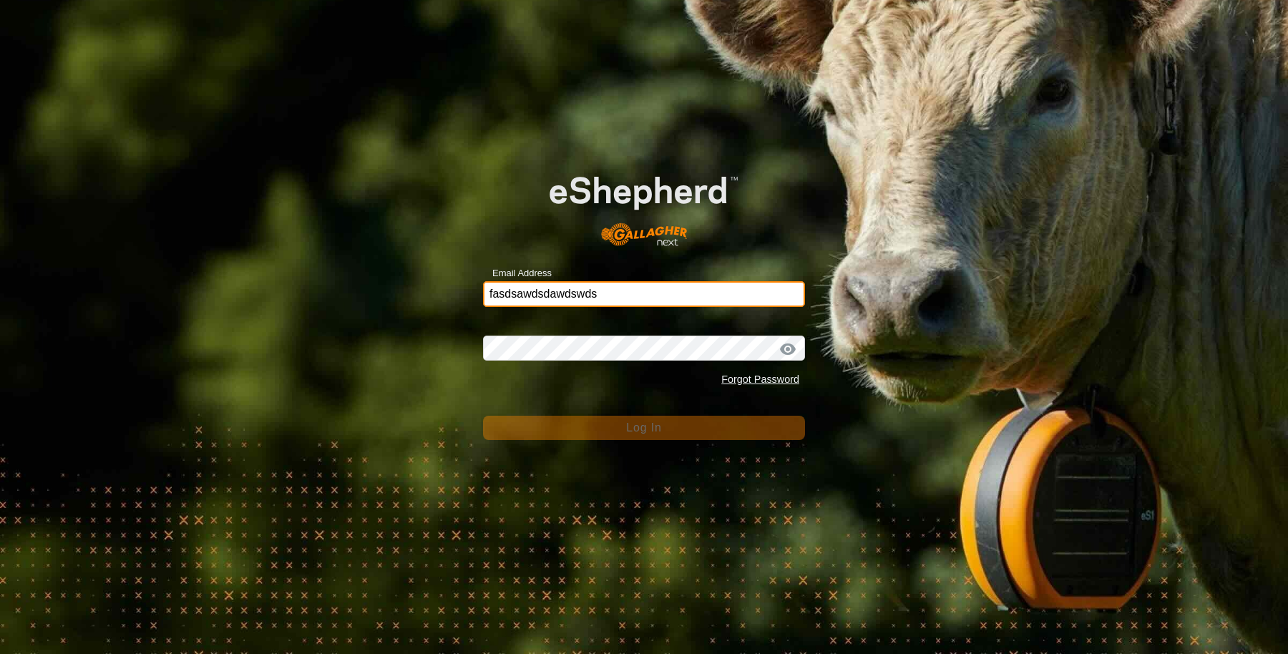
drag, startPoint x: 653, startPoint y: 293, endPoint x: 270, endPoint y: 286, distance: 383.0
click at [270, 286] on div "Email Address fasdsawdsdawdswds Password Forgot Password Log In" at bounding box center [644, 327] width 1288 height 654
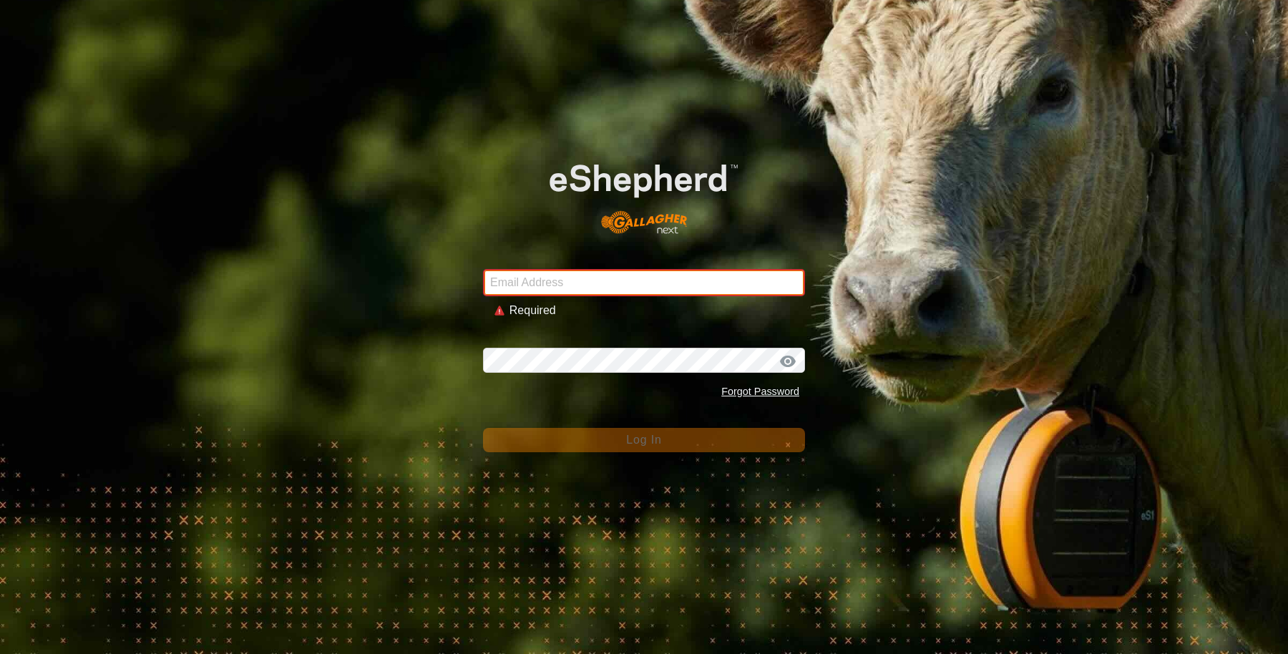
type input "[EMAIL_ADDRESS][DOMAIN_NAME]"
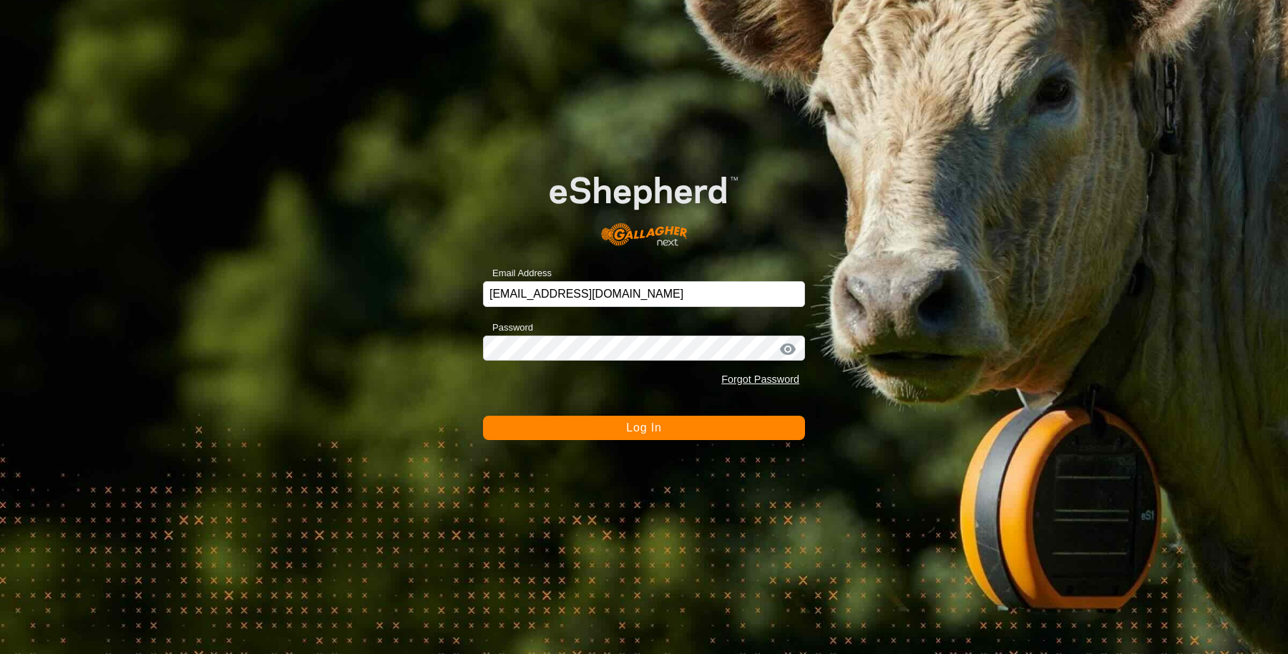
click at [619, 433] on button "Log In" at bounding box center [644, 428] width 322 height 24
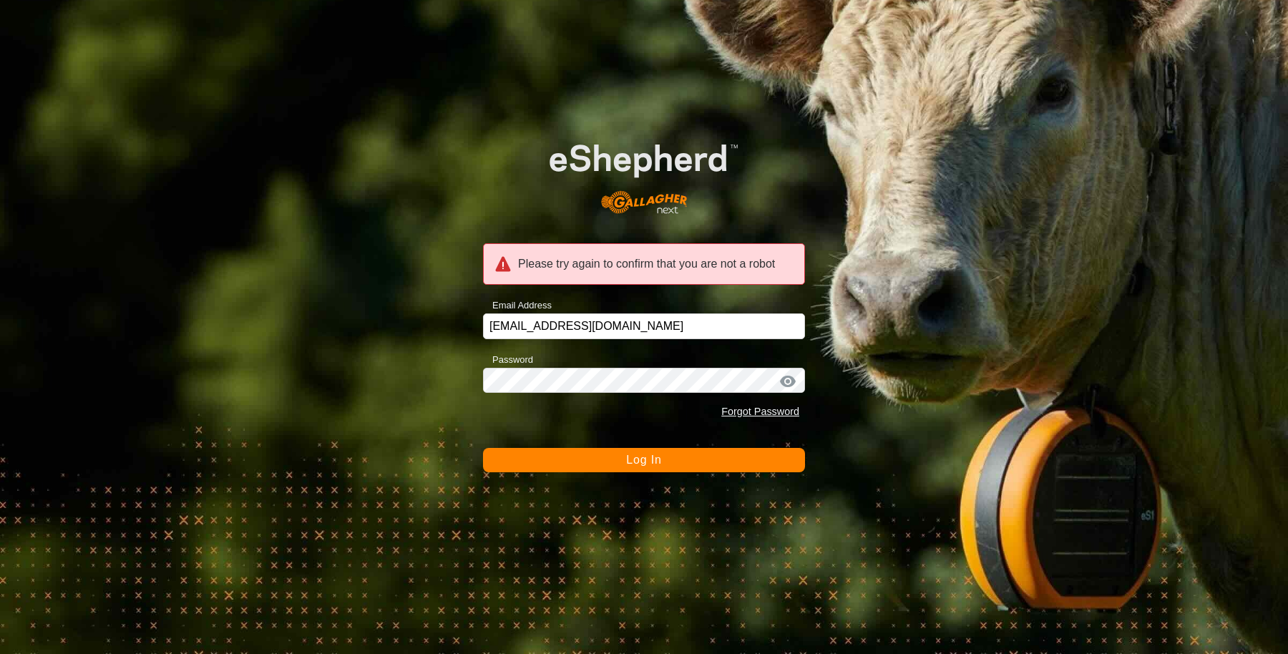
click at [601, 448] on button "Log In" at bounding box center [644, 460] width 322 height 24
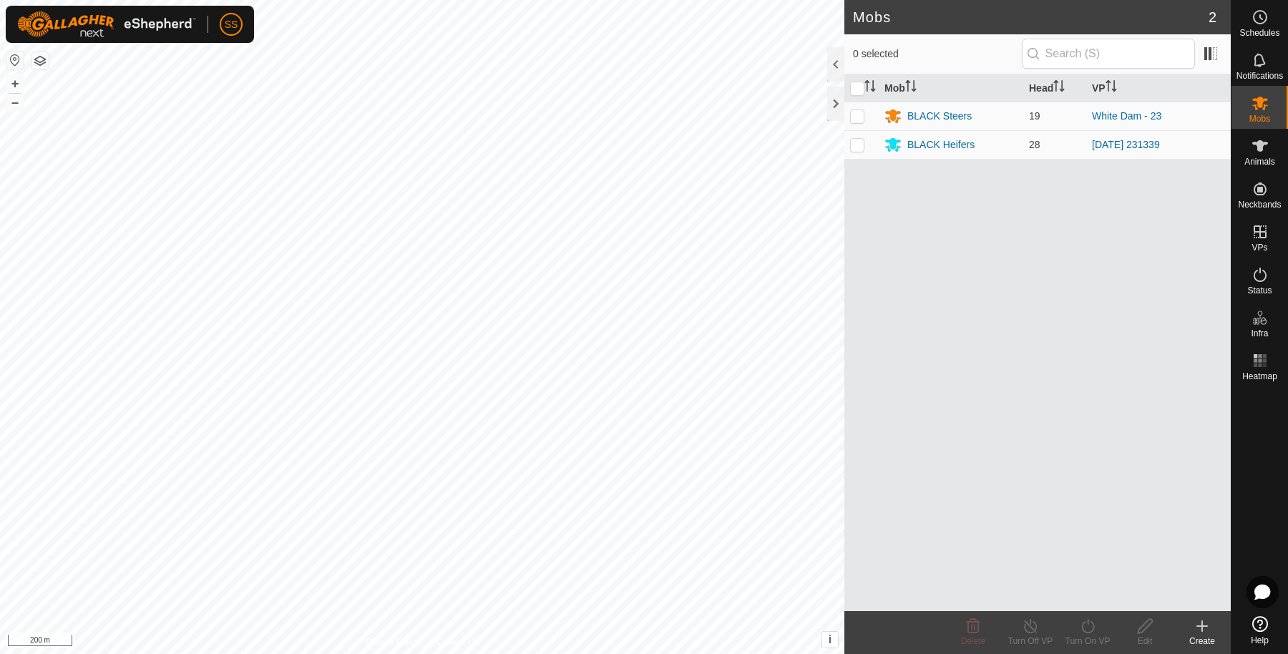
click at [500, 0] on html "SS Schedules Notifications Mobs Animals Neckbands VPs Status Infra Heatmap Help…" at bounding box center [644, 327] width 1288 height 654
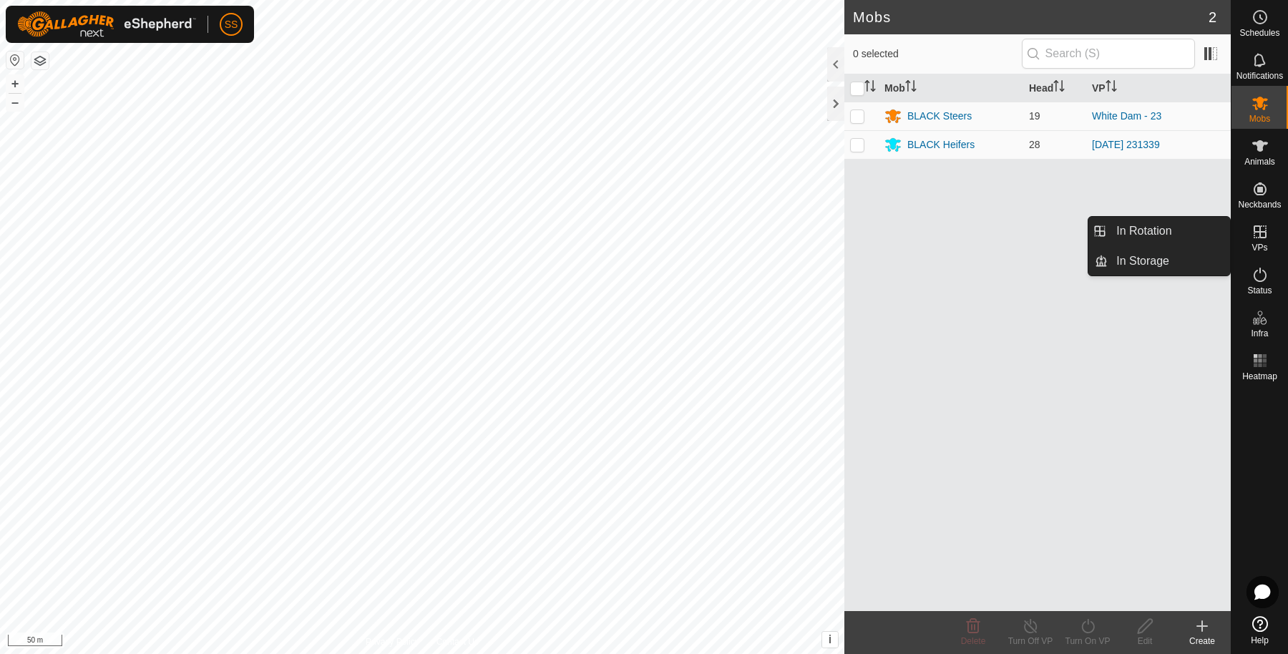
click at [1165, 223] on link "In Rotation" at bounding box center [1169, 231] width 122 height 29
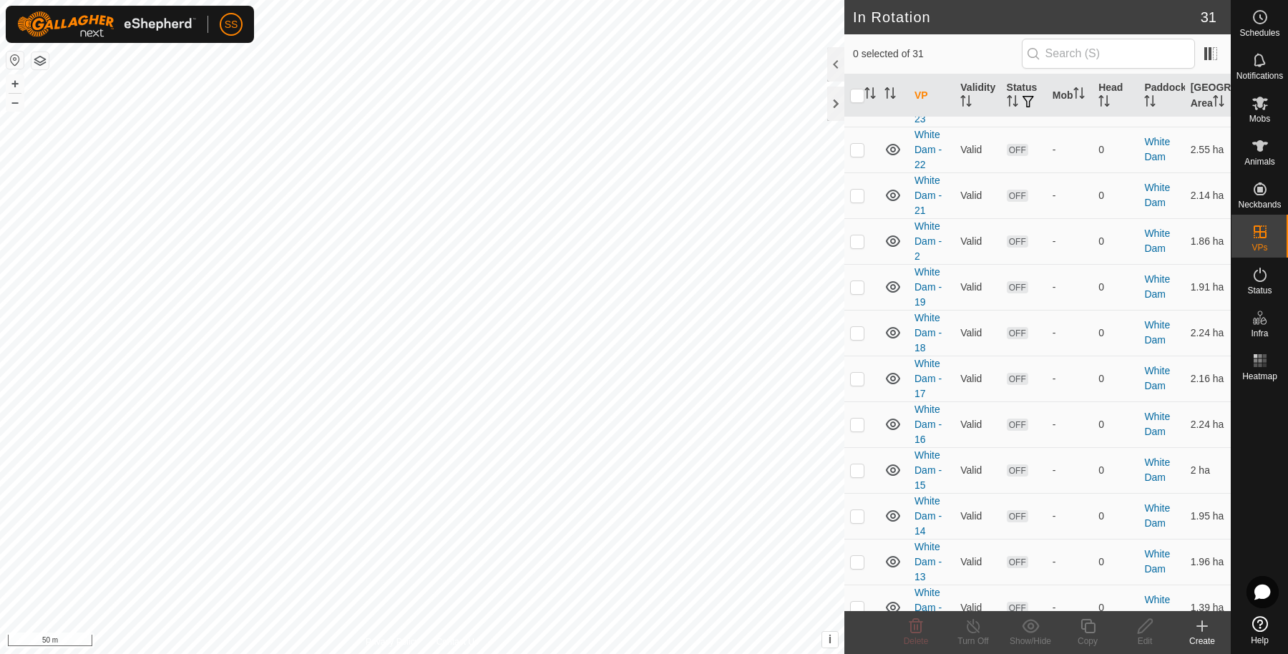
scroll to position [955, 0]
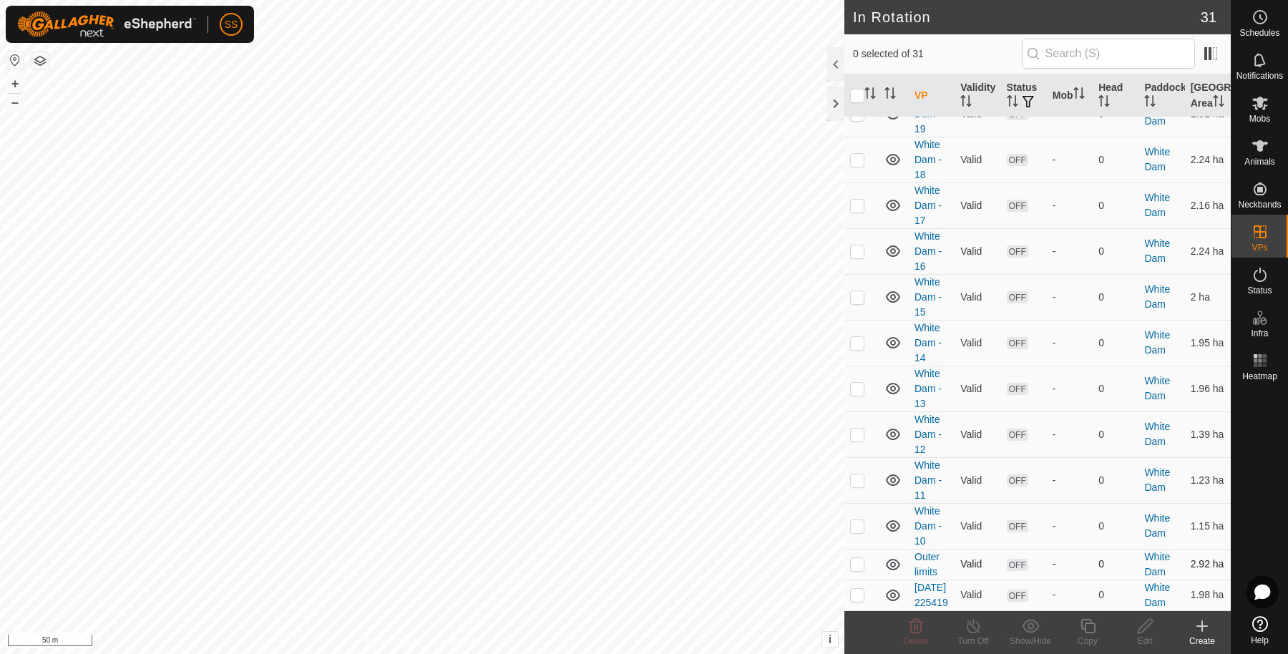
click at [864, 558] on p-checkbox at bounding box center [857, 563] width 14 height 11
checkbox input "true"
click at [1147, 633] on icon at bounding box center [1146, 626] width 18 height 17
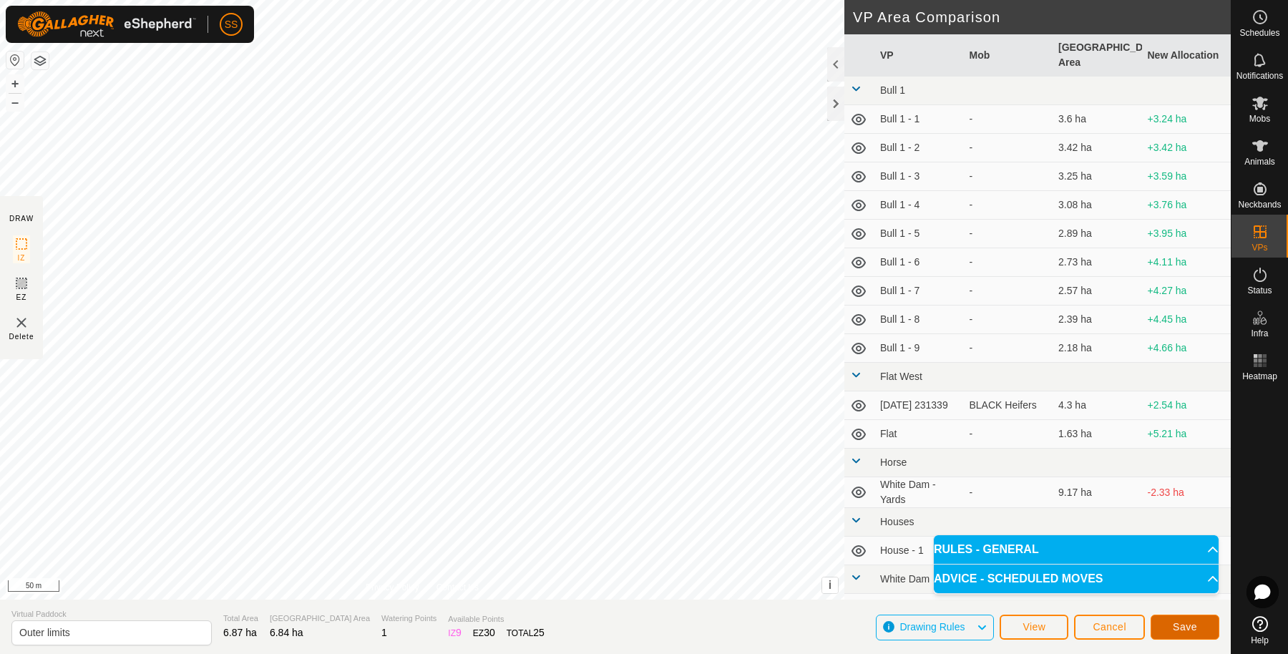
click at [1194, 632] on span "Save" at bounding box center [1185, 626] width 24 height 11
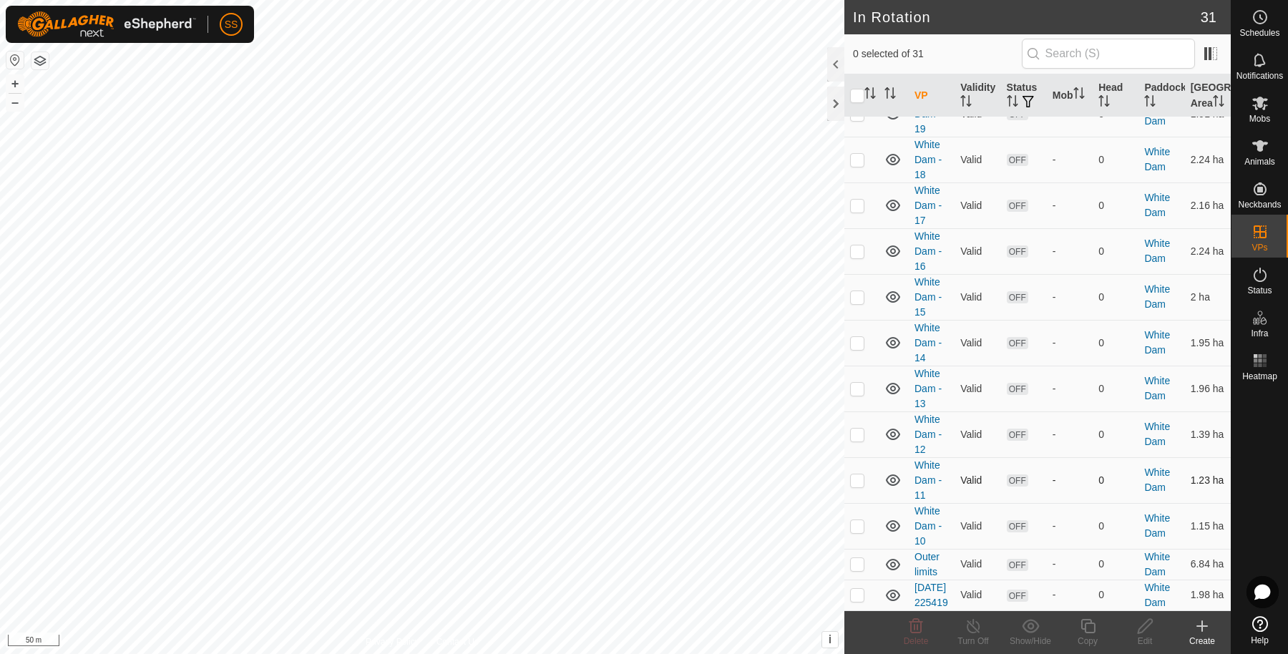
scroll to position [477, 0]
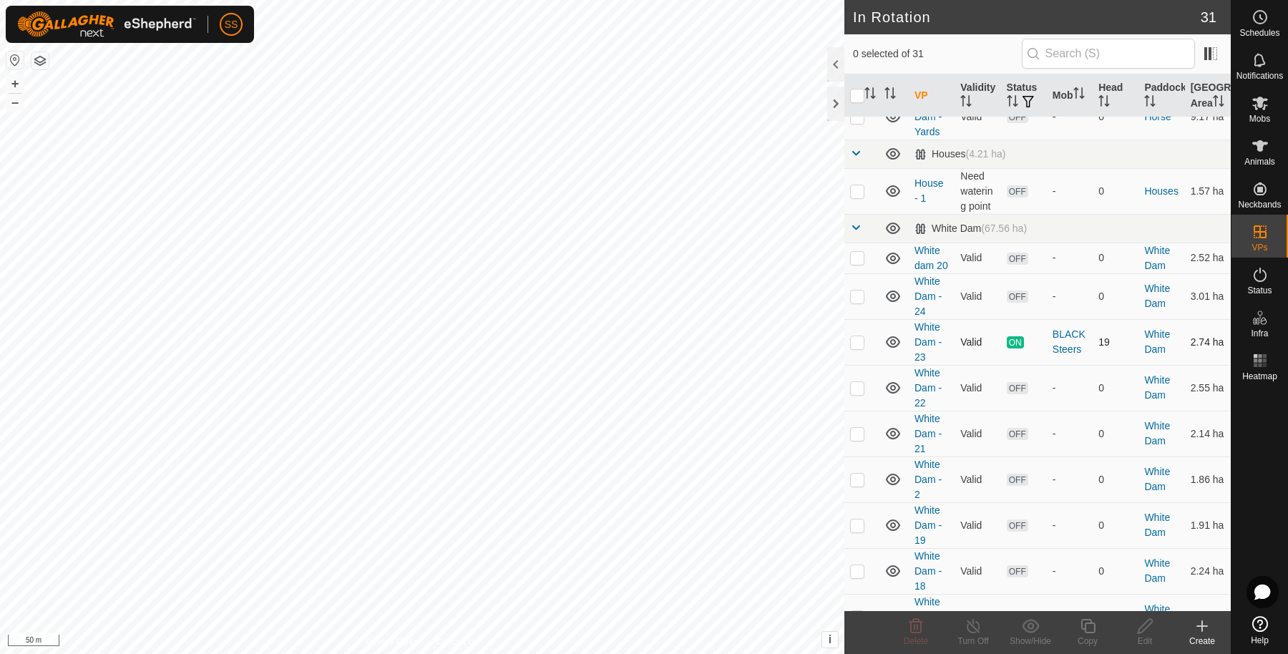
click at [862, 348] on p-checkbox at bounding box center [857, 341] width 14 height 11
checkbox input "true"
click at [1097, 628] on copy-svg-icon at bounding box center [1087, 626] width 57 height 17
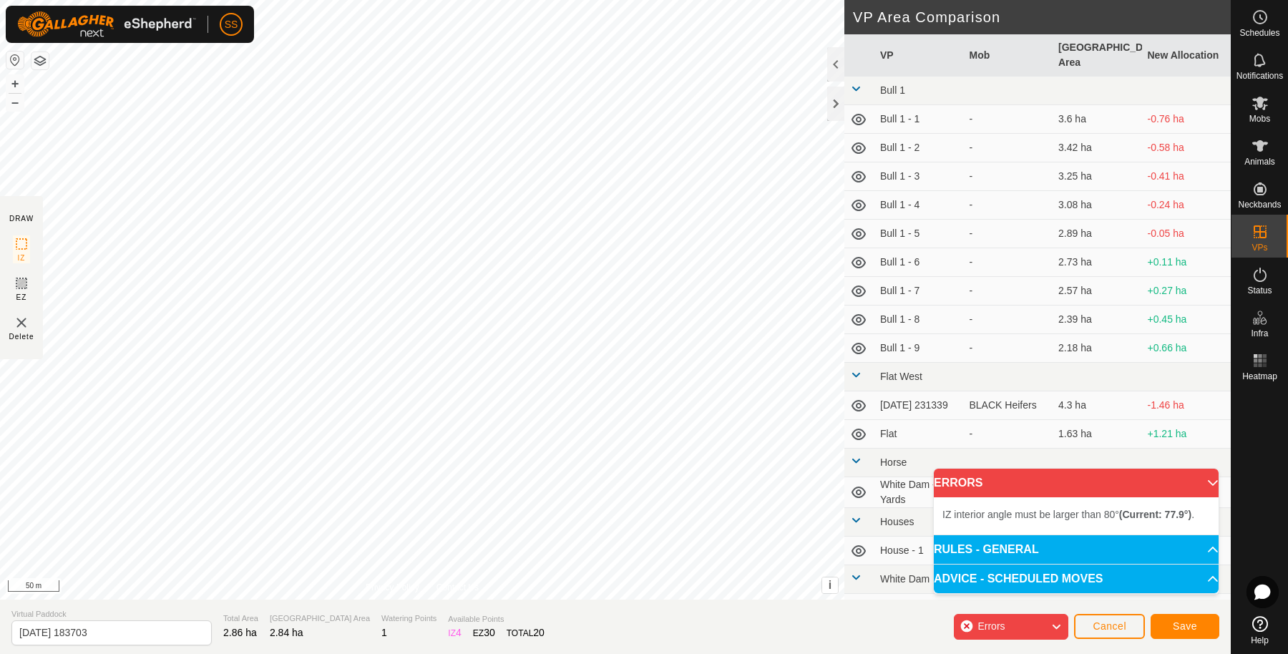
type input "[DATE] 183708"
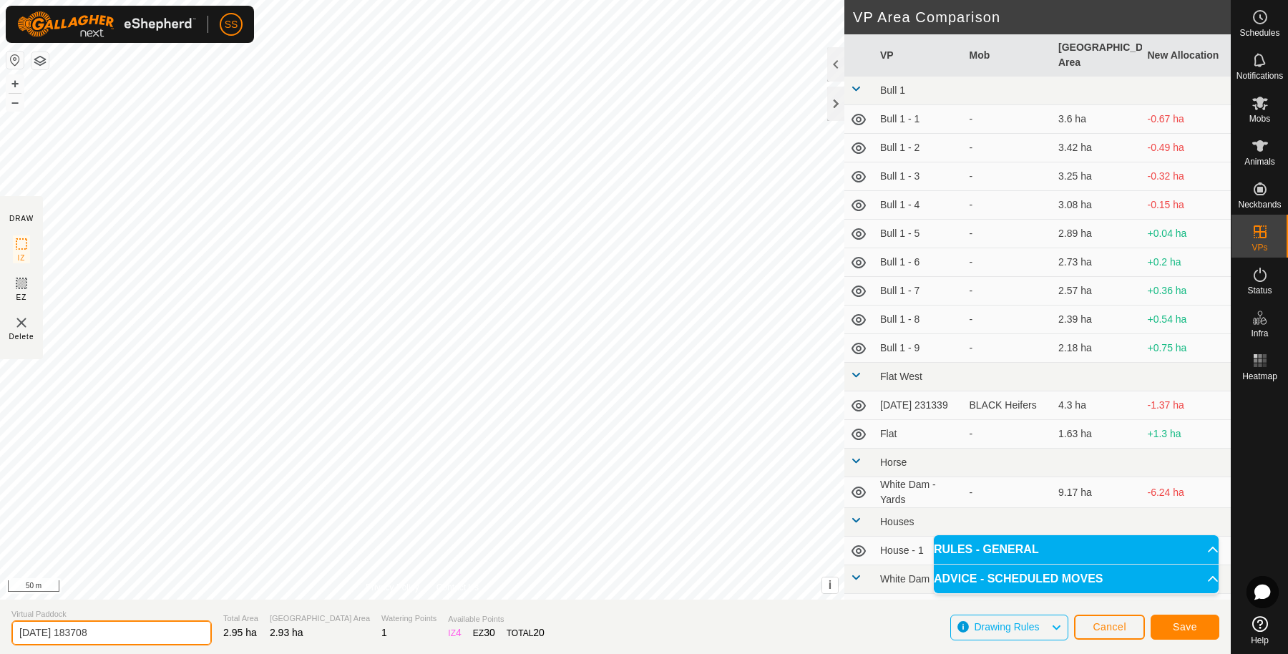
drag, startPoint x: 123, startPoint y: 628, endPoint x: 0, endPoint y: 605, distance: 125.4
click at [0, 605] on section "Virtual Paddock [DATE] 183708 Total Area 2.95 ha Grazing Area 2.93 ha Watering …" at bounding box center [615, 627] width 1231 height 54
type input "White Dam - 25"
click at [1182, 621] on span "Save" at bounding box center [1185, 626] width 24 height 11
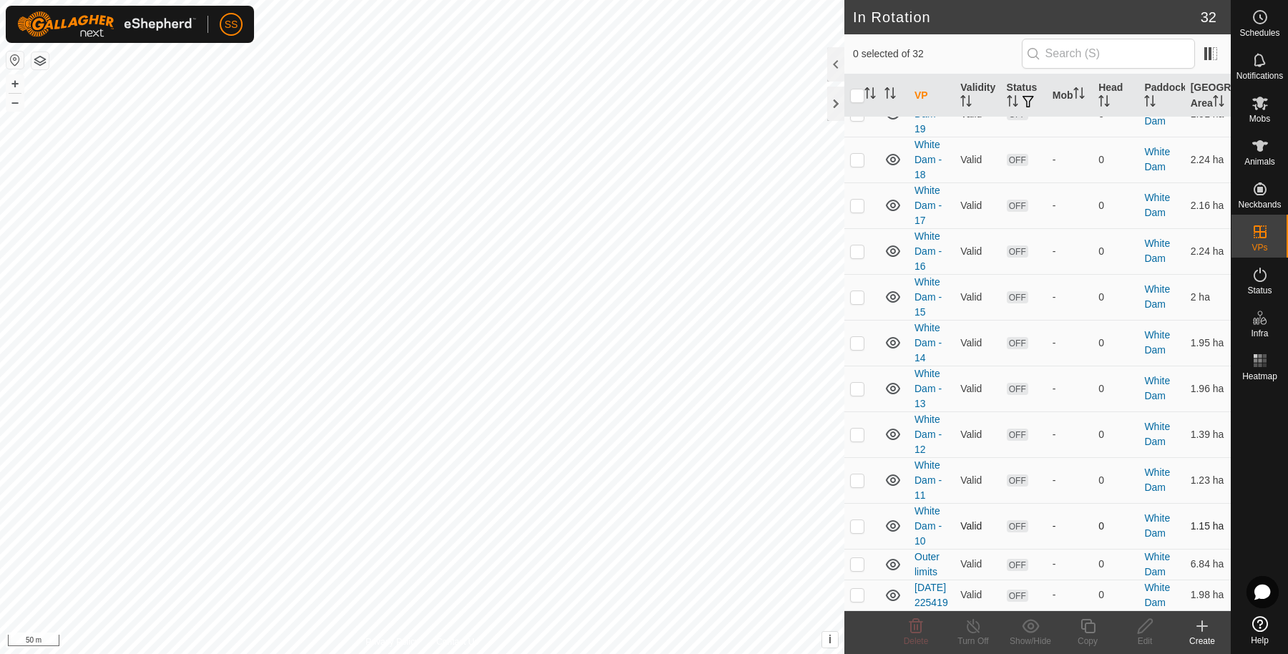
scroll to position [716, 0]
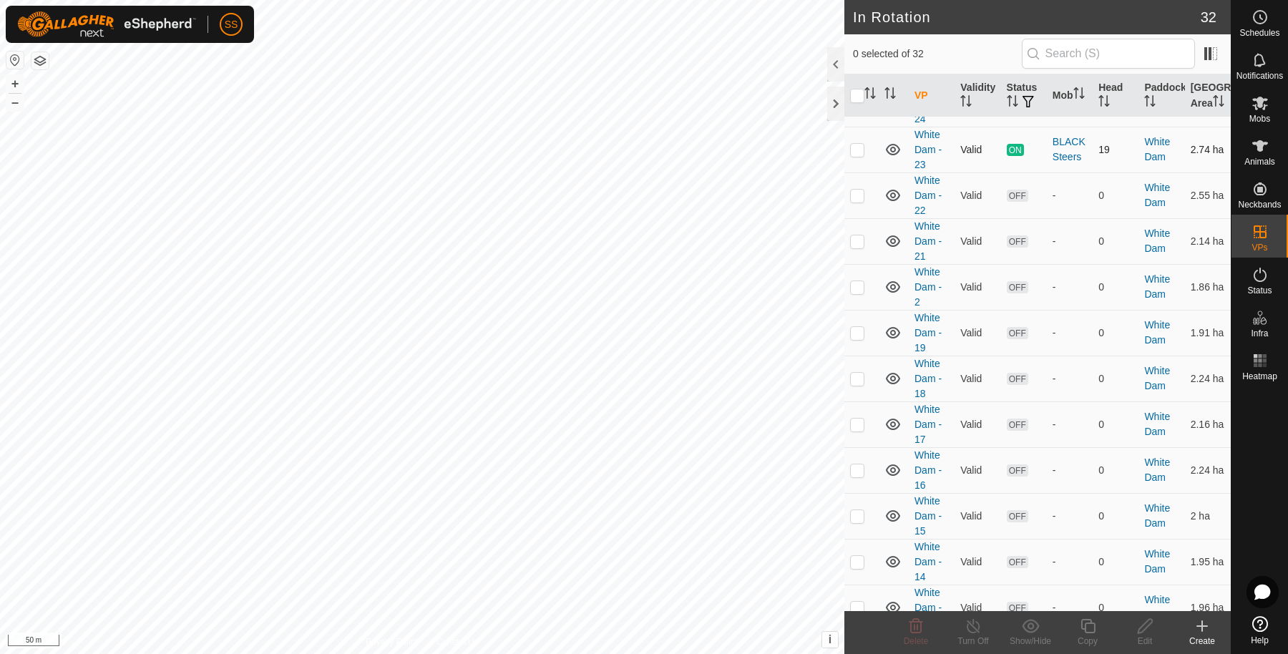
click at [859, 155] on p-checkbox at bounding box center [857, 149] width 14 height 11
checkbox input "true"
click at [1085, 625] on icon at bounding box center [1088, 626] width 14 height 14
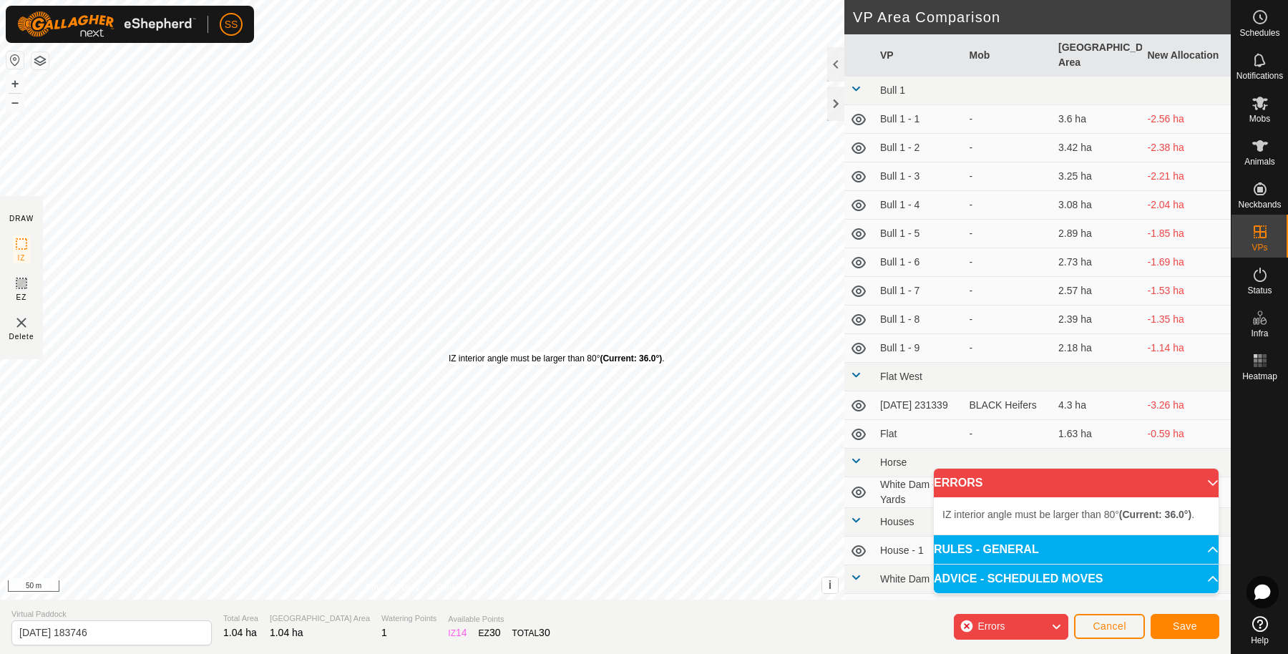
click at [449, 352] on div "IZ interior angle must be larger than 80° (Current: 36.0°) ." at bounding box center [557, 358] width 216 height 13
drag, startPoint x: 141, startPoint y: 651, endPoint x: 95, endPoint y: 630, distance: 50.6
click at [95, 630] on section "Virtual Paddock [DATE] 183746 Total Area 1.7 ha Grazing Area 1.7 ha Watering Po…" at bounding box center [615, 627] width 1231 height 54
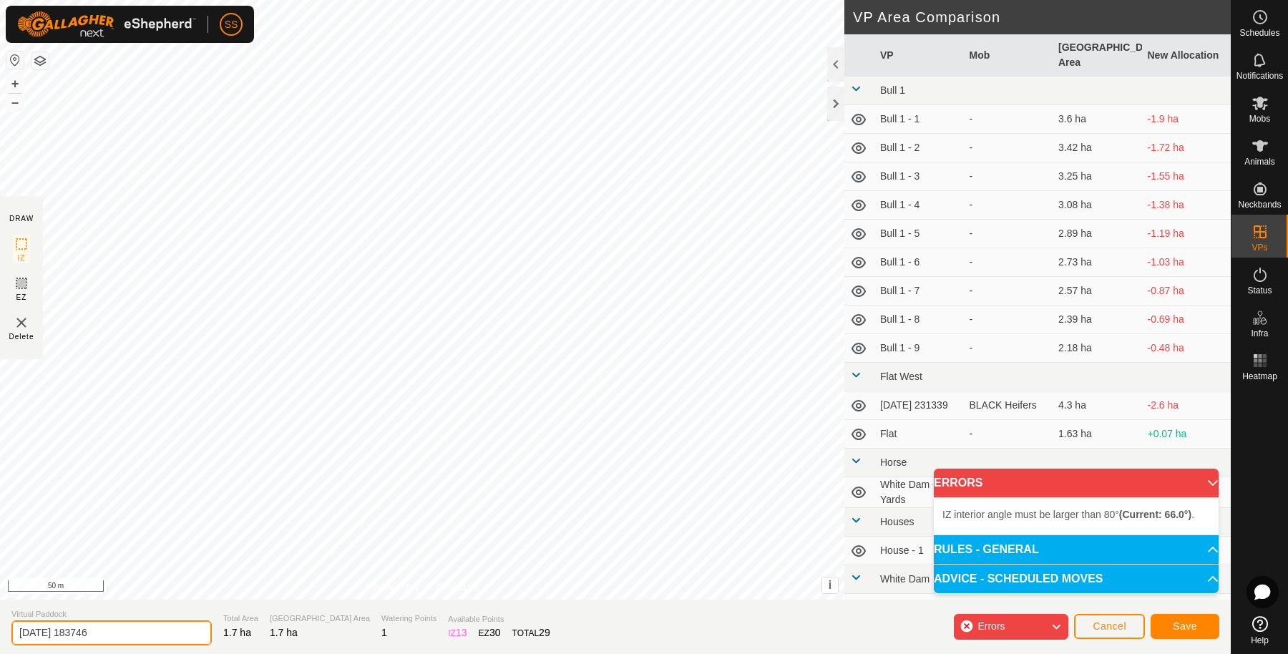
drag, startPoint x: 83, startPoint y: 623, endPoint x: 0, endPoint y: 614, distance: 83.5
click at [0, 614] on section "Virtual Paddock [DATE] 183746 Total Area 1.7 ha Grazing Area 1.7 ha Watering Po…" at bounding box center [615, 627] width 1231 height 54
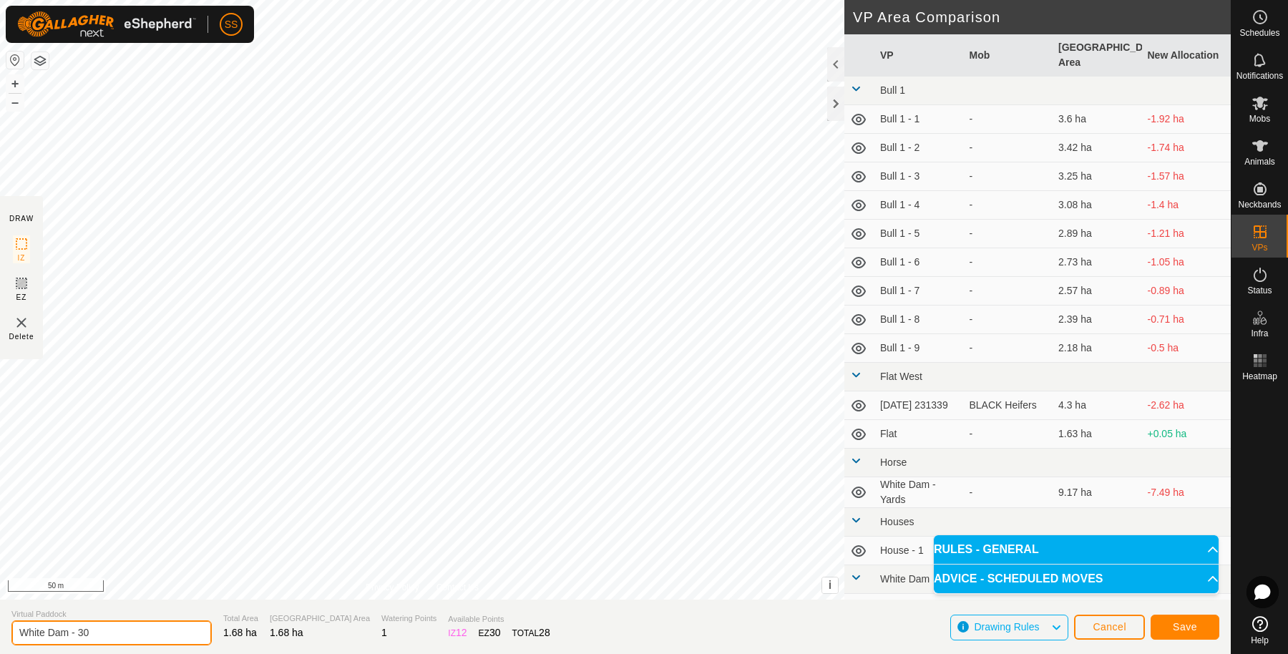
click at [155, 638] on input "White Dam - 30" at bounding box center [111, 633] width 200 height 25
type input "White Dam - 31"
click at [1179, 631] on span "Save" at bounding box center [1185, 626] width 24 height 11
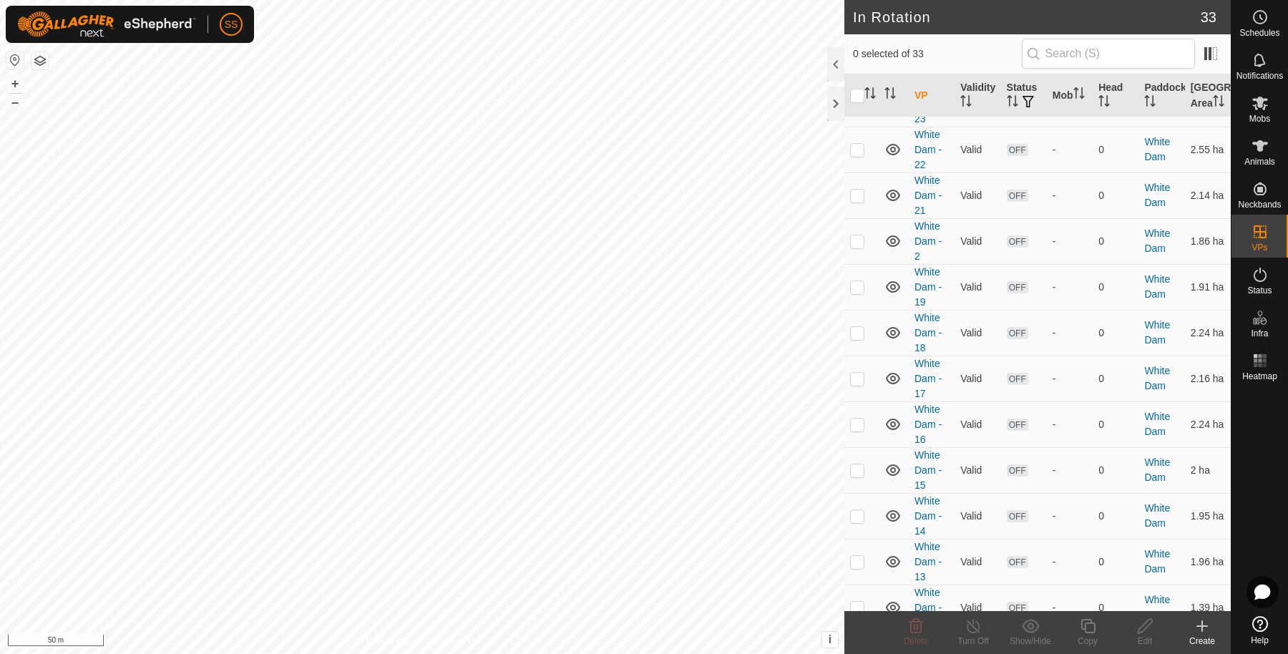
scroll to position [569, 0]
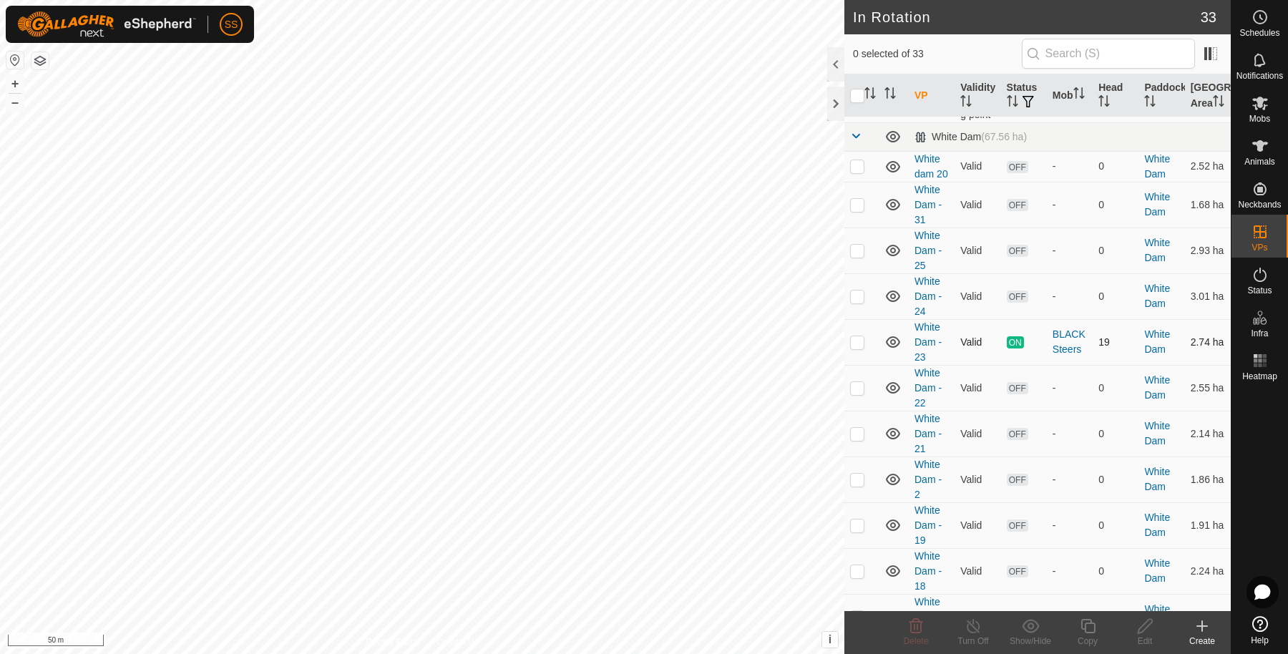
click at [857, 348] on p-checkbox at bounding box center [857, 341] width 14 height 11
click at [862, 365] on td at bounding box center [862, 342] width 34 height 46
checkbox input "false"
click at [857, 210] on p-checkbox at bounding box center [857, 204] width 14 height 11
checkbox input "true"
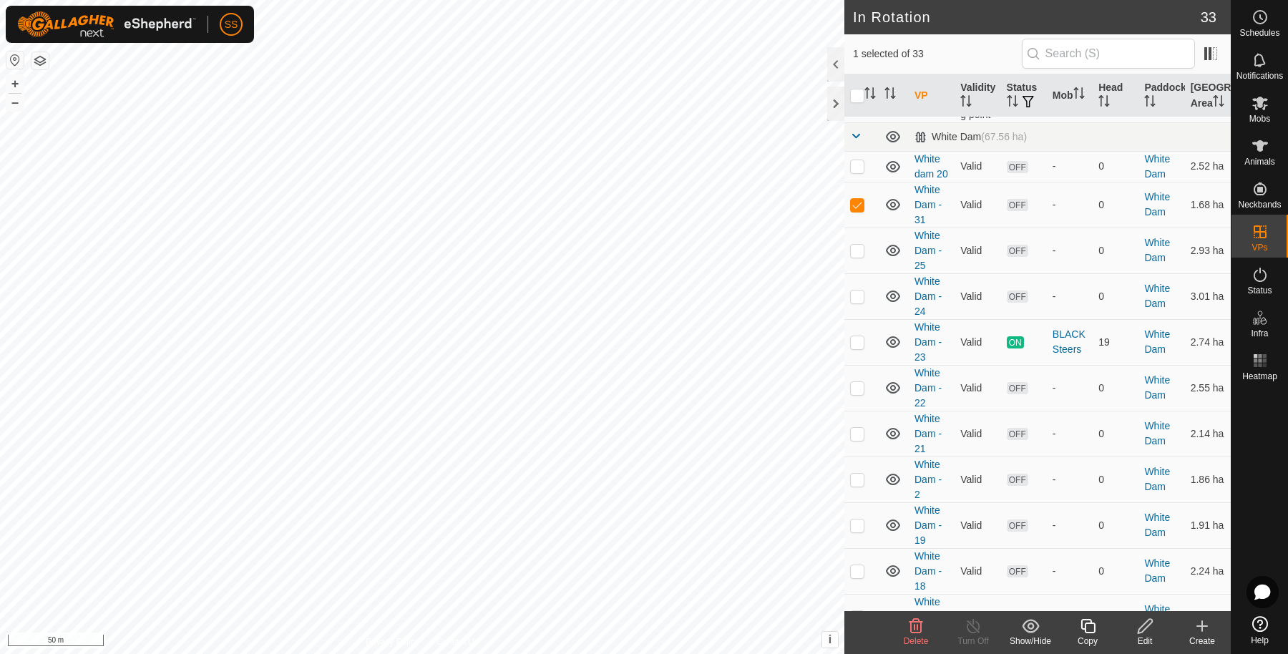
click at [1085, 622] on icon at bounding box center [1088, 626] width 18 height 17
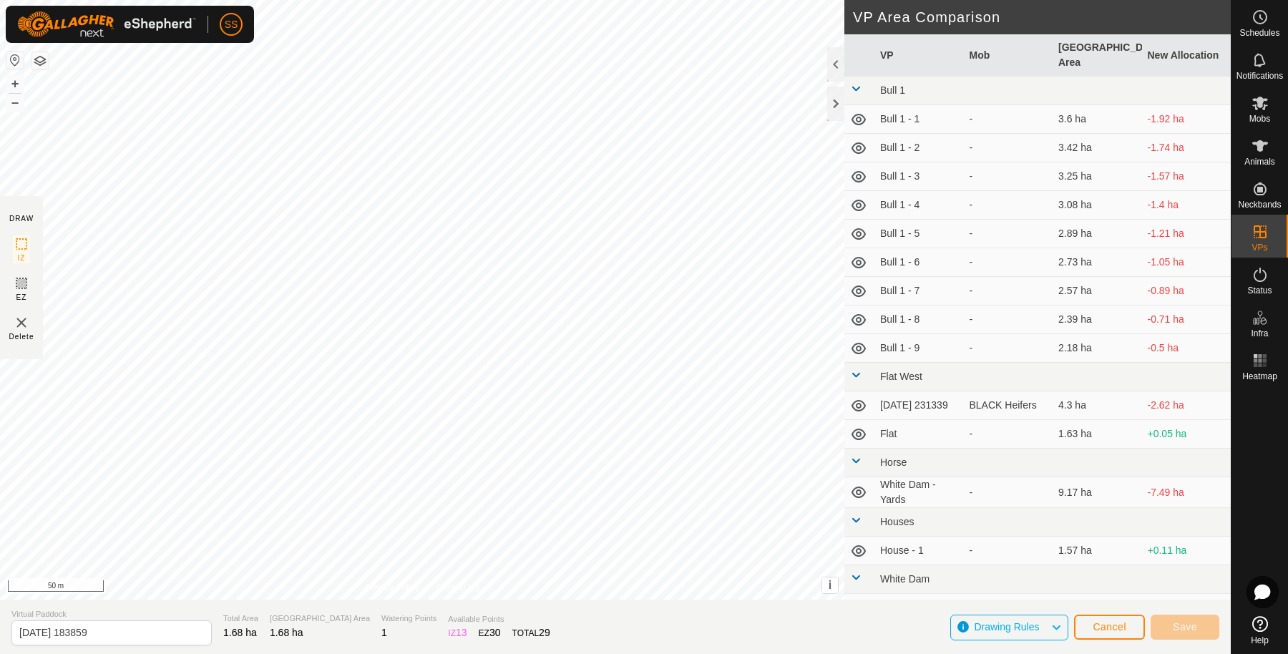
type input "[DATE] 183900"
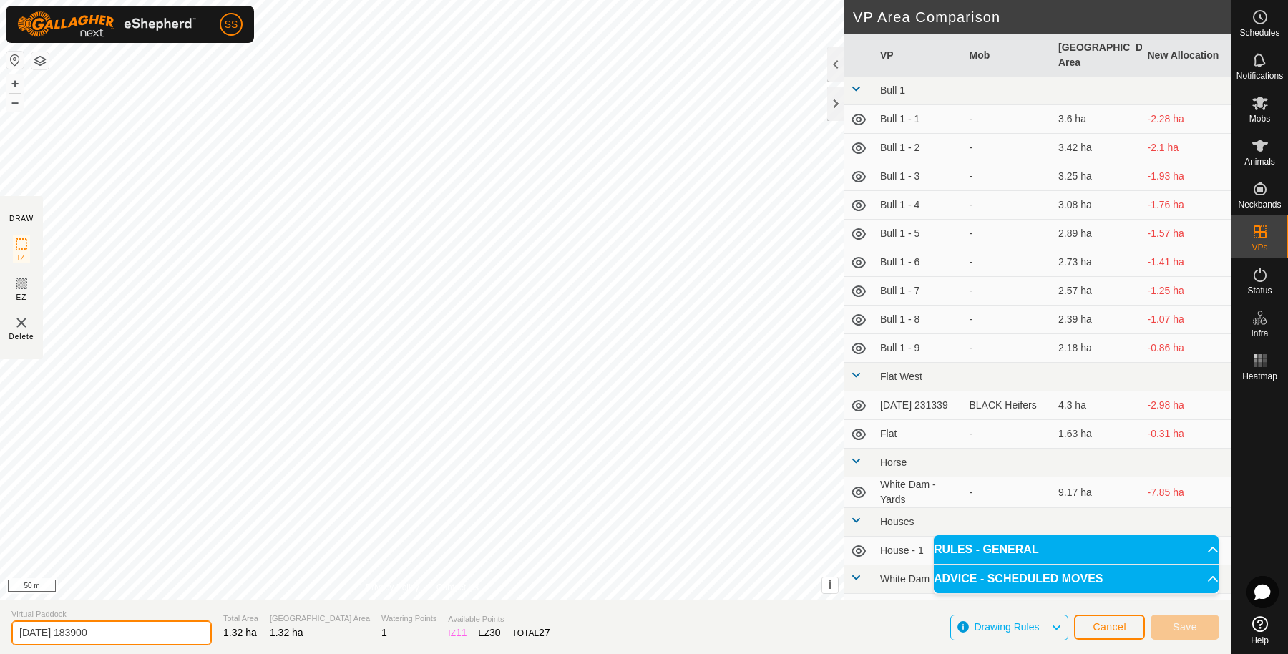
click at [0, 563] on div "DRAW IZ EZ Delete Privacy Policy Contact Us IZ interior angle must be larger th…" at bounding box center [615, 327] width 1231 height 654
type input "w"
click at [173, 636] on input "White Dam - 30" at bounding box center [111, 633] width 200 height 25
type input "White Dam - 30"
click at [1179, 555] on p-accordion-header "RULES - GENERAL" at bounding box center [1076, 549] width 285 height 29
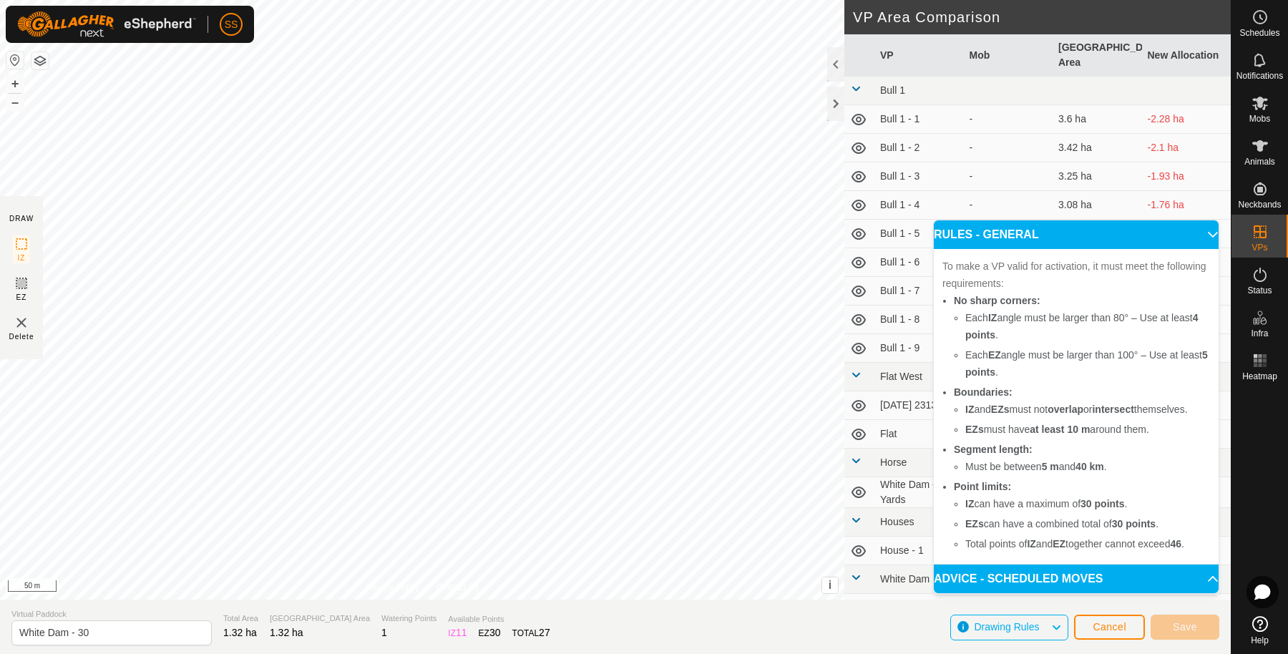
click at [1196, 587] on p-accordion-header "ADVICE - SCHEDULED MOVES" at bounding box center [1076, 579] width 285 height 29
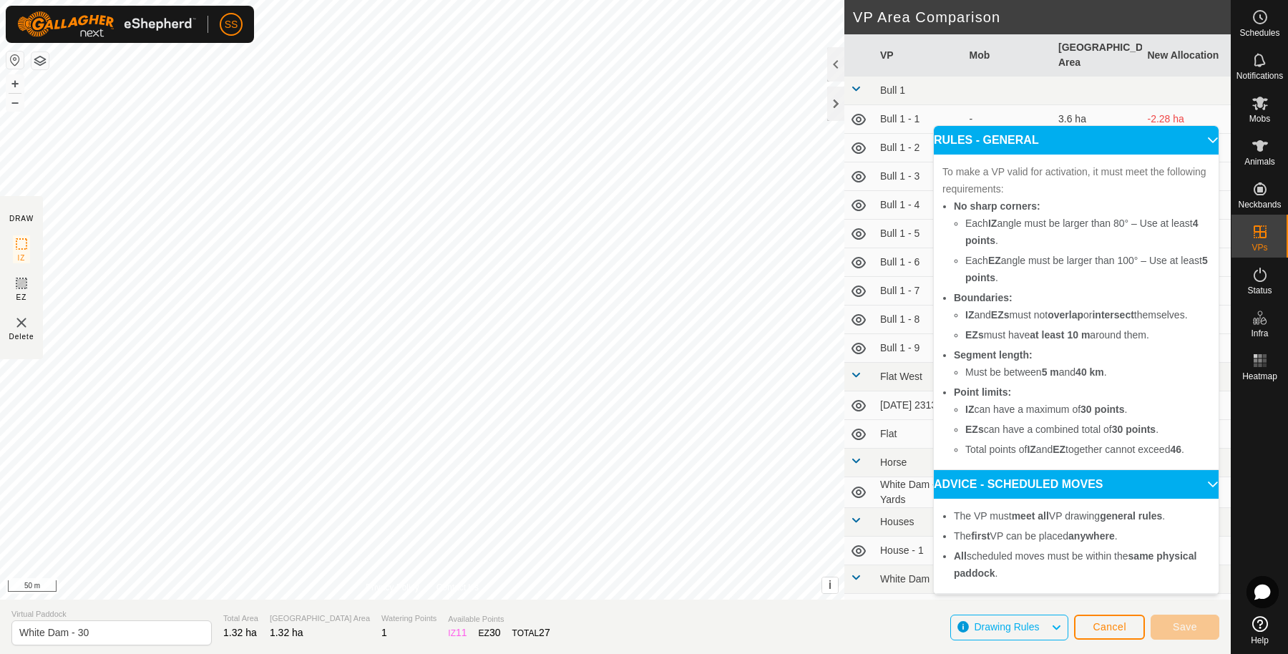
click at [1180, 480] on p-accordion-header "ADVICE - SCHEDULED MOVES" at bounding box center [1076, 484] width 285 height 29
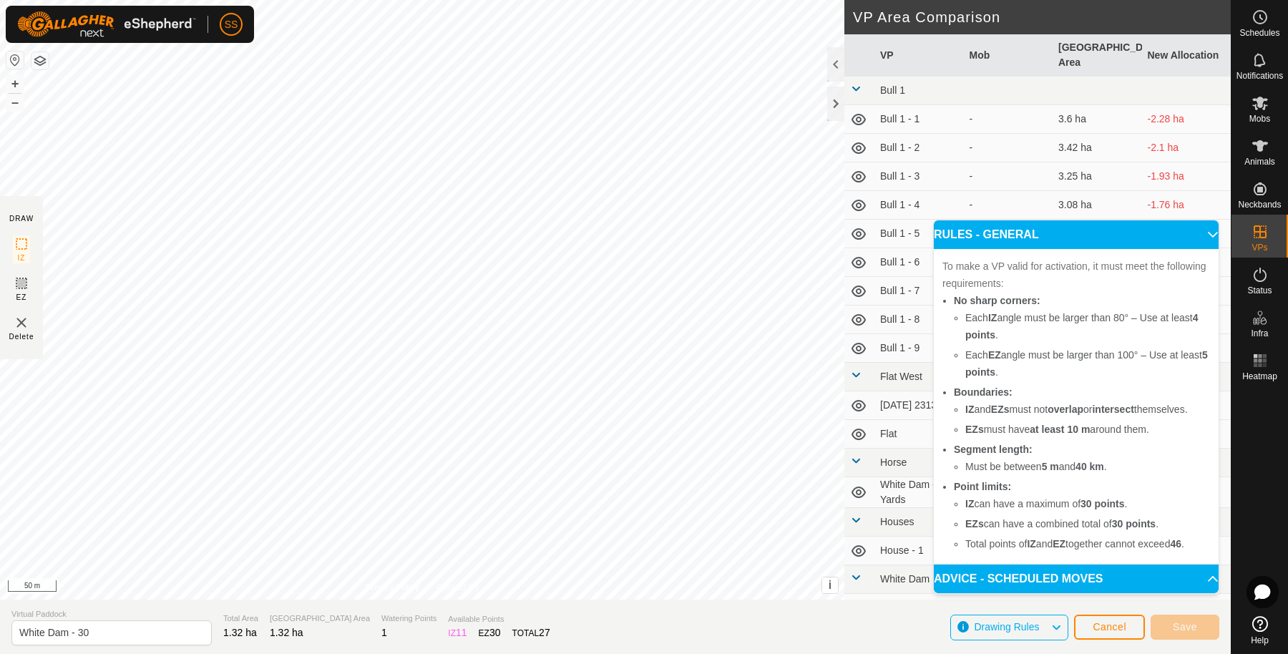
click at [1167, 233] on p-accordion-header "RULES - GENERAL" at bounding box center [1076, 234] width 285 height 29
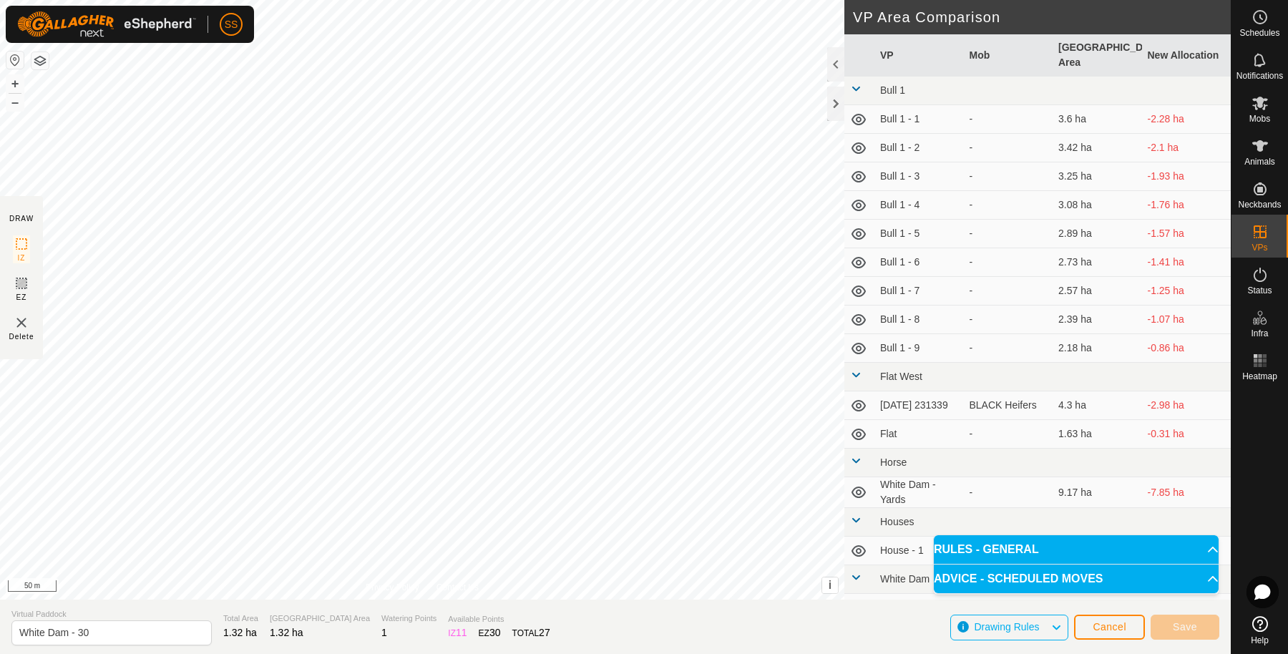
click at [1107, 641] on div "Cancel Save" at bounding box center [1146, 627] width 145 height 34
click at [1108, 635] on button "Cancel" at bounding box center [1109, 627] width 71 height 25
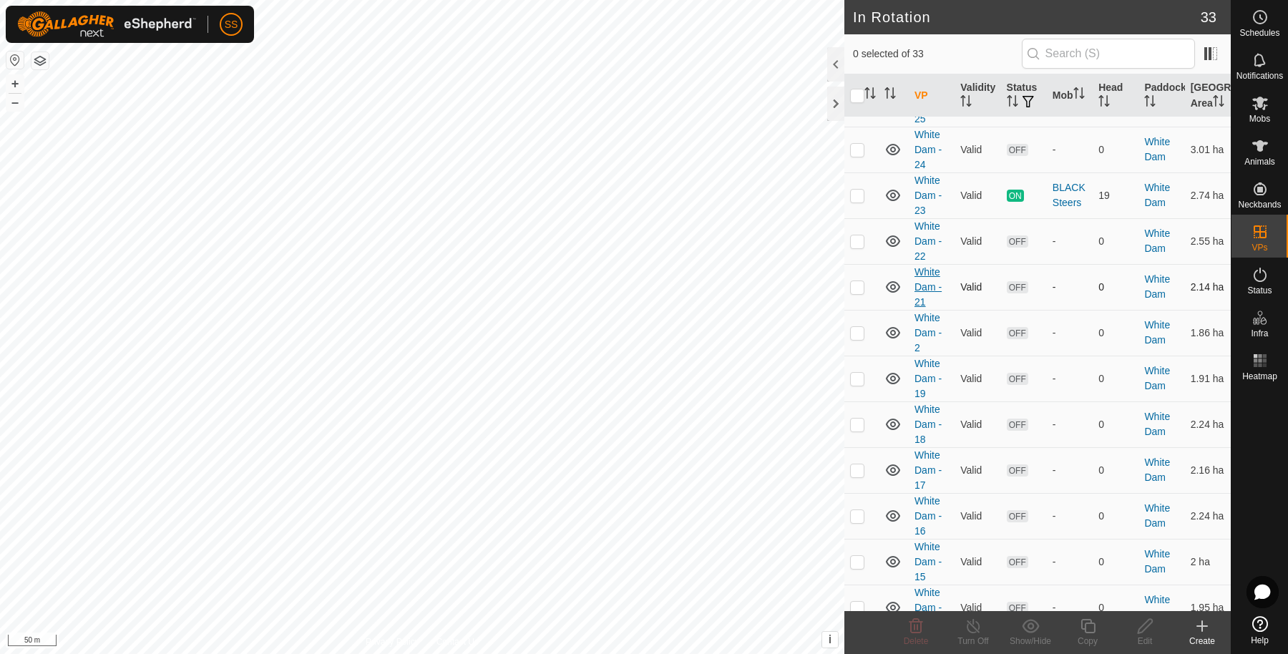
scroll to position [477, 0]
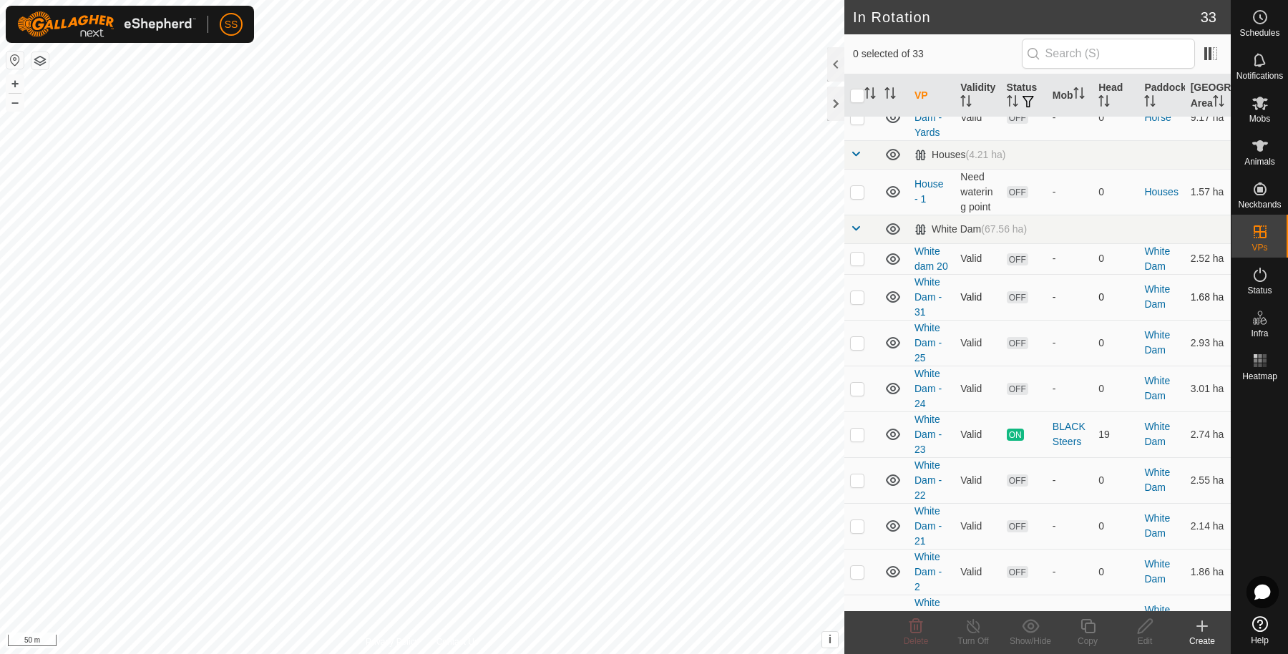
click at [863, 303] on p-checkbox at bounding box center [857, 296] width 14 height 11
checkbox input "true"
click at [1097, 631] on copy-svg-icon at bounding box center [1087, 626] width 57 height 17
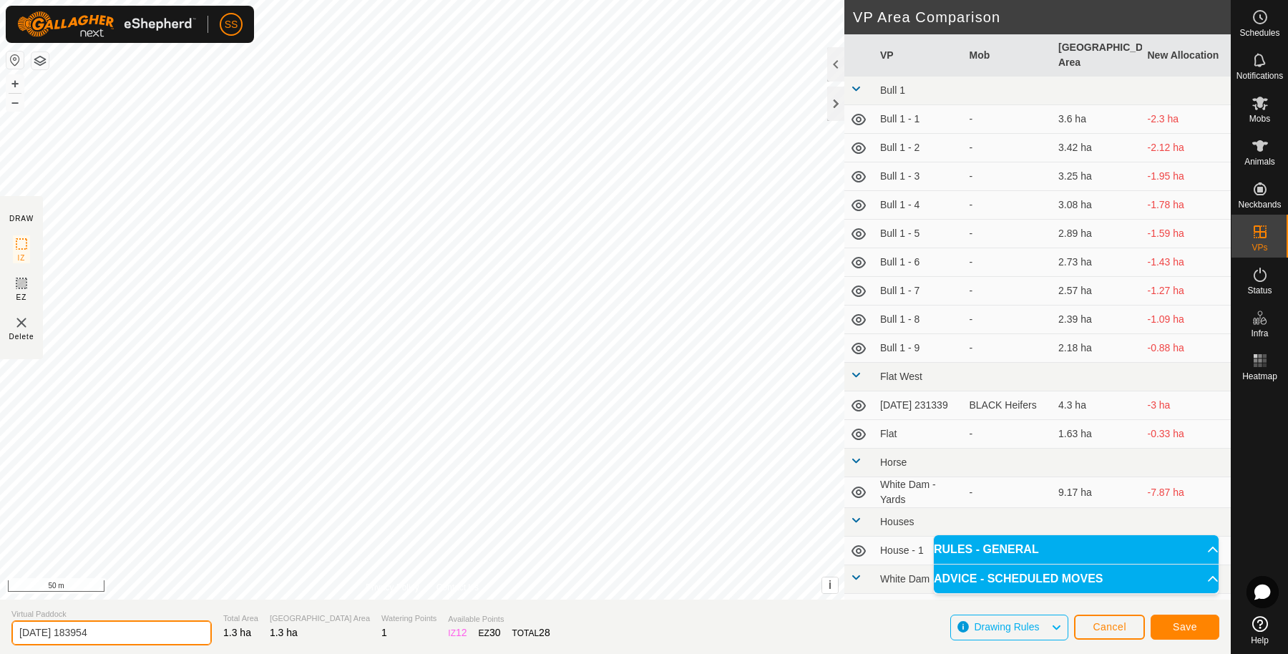
drag, startPoint x: 170, startPoint y: 628, endPoint x: 0, endPoint y: 603, distance: 172.3
click at [0, 603] on section "Virtual Paddock [DATE] 183954 Total Area 1.3 ha Grazing Area 1.3 ha Watering Po…" at bounding box center [615, 627] width 1231 height 54
type input "White Dam - 30"
click at [1163, 629] on button "Save" at bounding box center [1185, 627] width 69 height 25
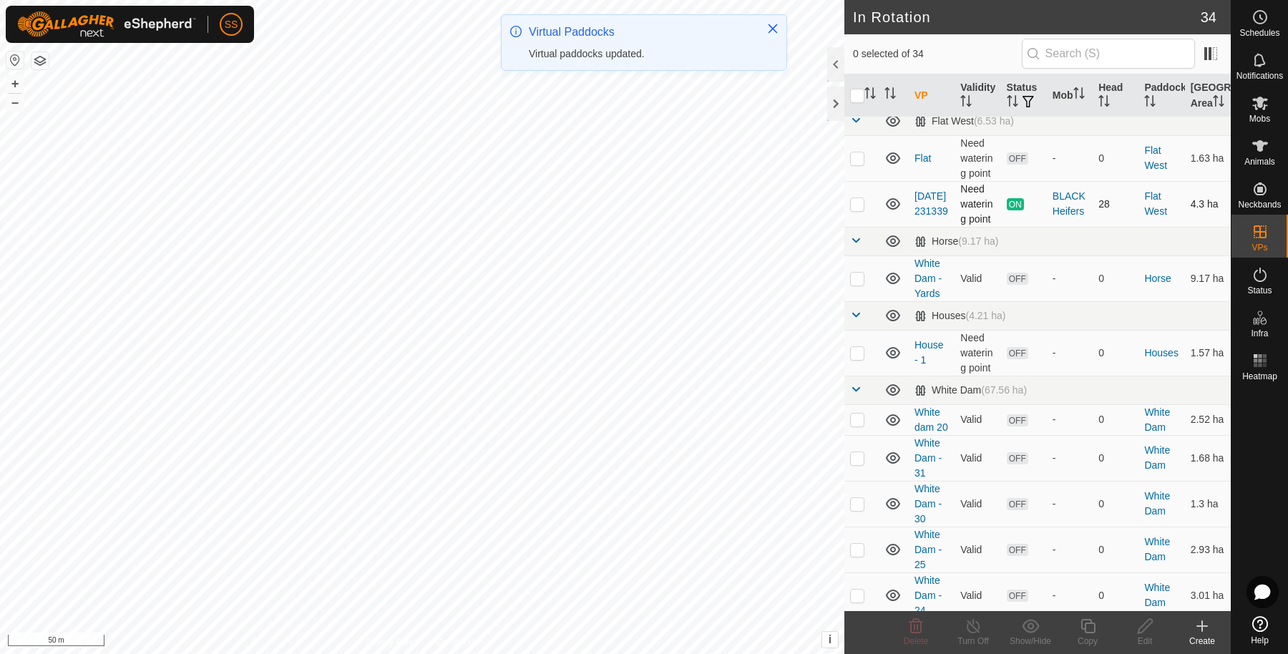
scroll to position [477, 0]
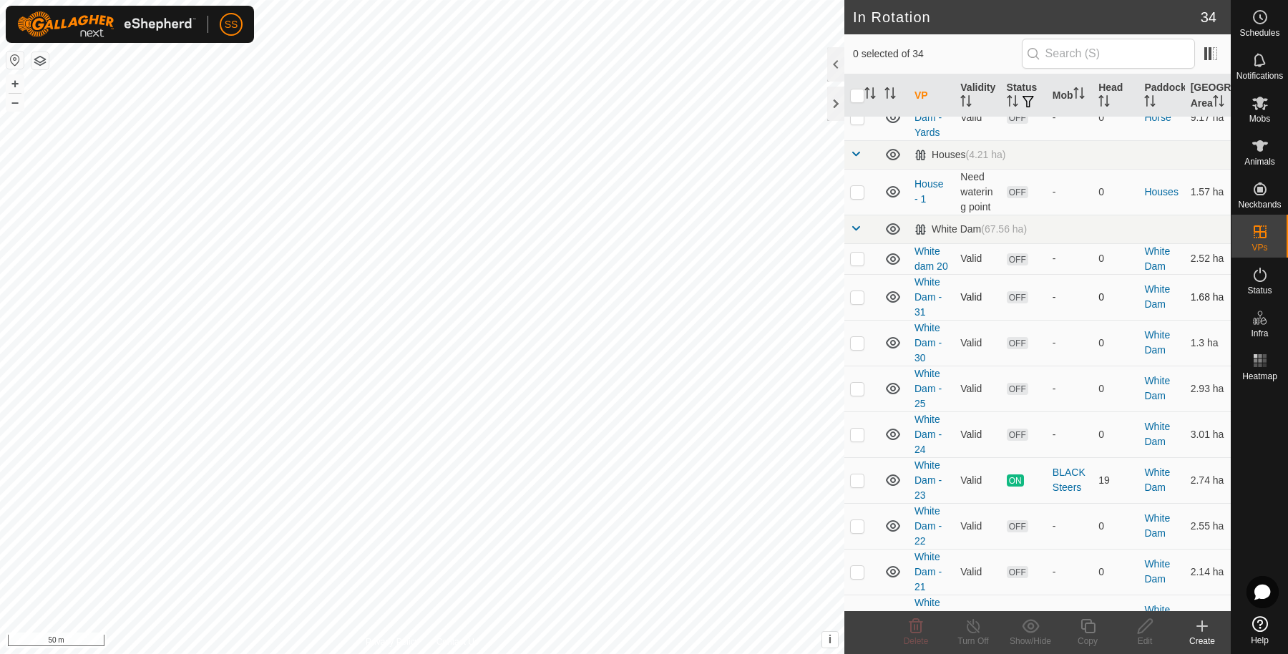
click at [860, 303] on p-checkbox at bounding box center [857, 296] width 14 height 11
checkbox input "true"
click at [1089, 626] on icon at bounding box center [1088, 626] width 18 height 17
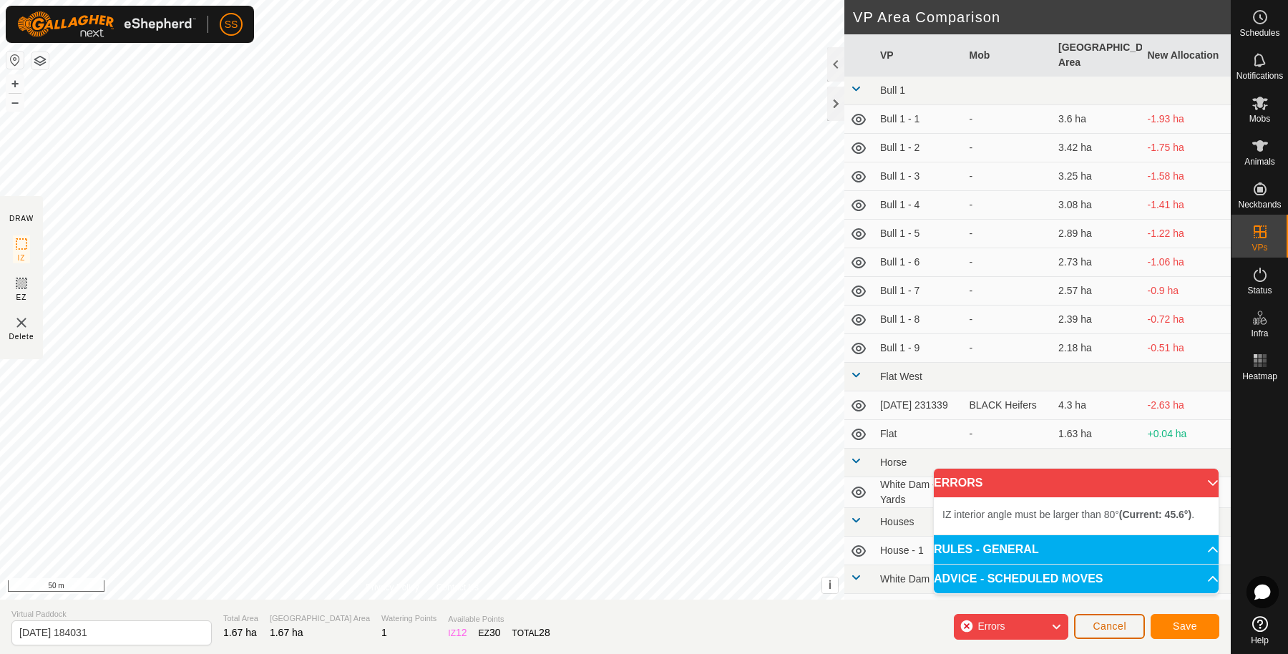
click at [1107, 626] on span "Cancel" at bounding box center [1110, 626] width 34 height 11
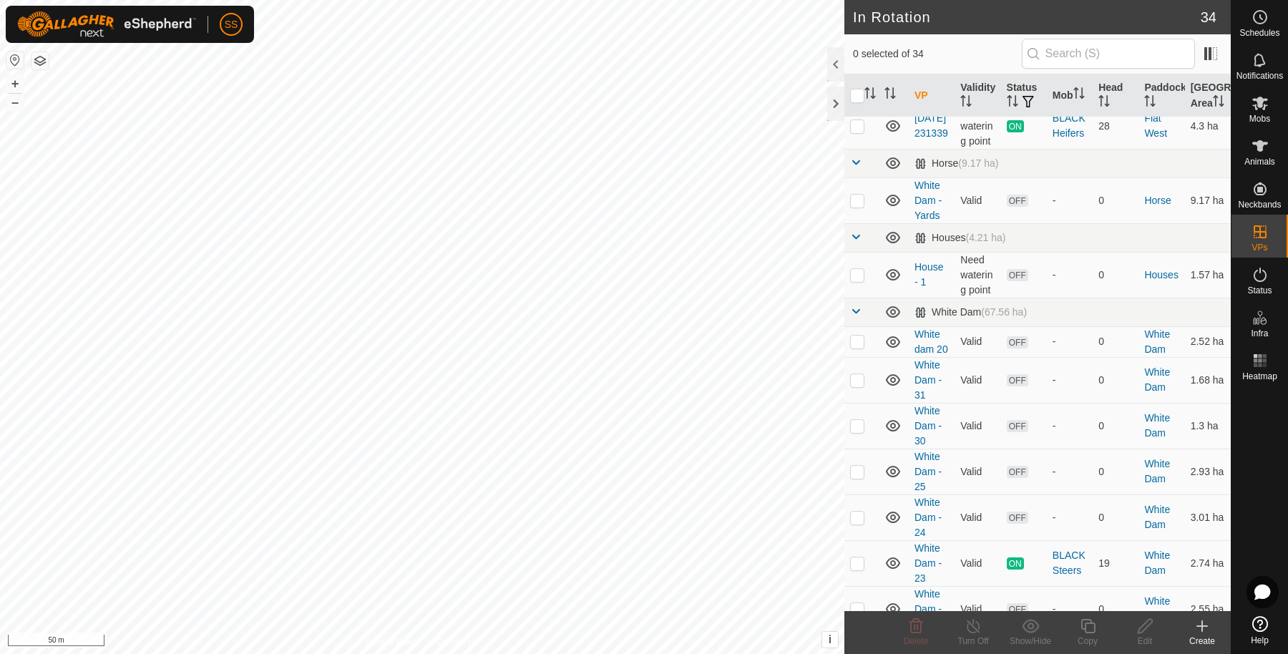
scroll to position [477, 0]
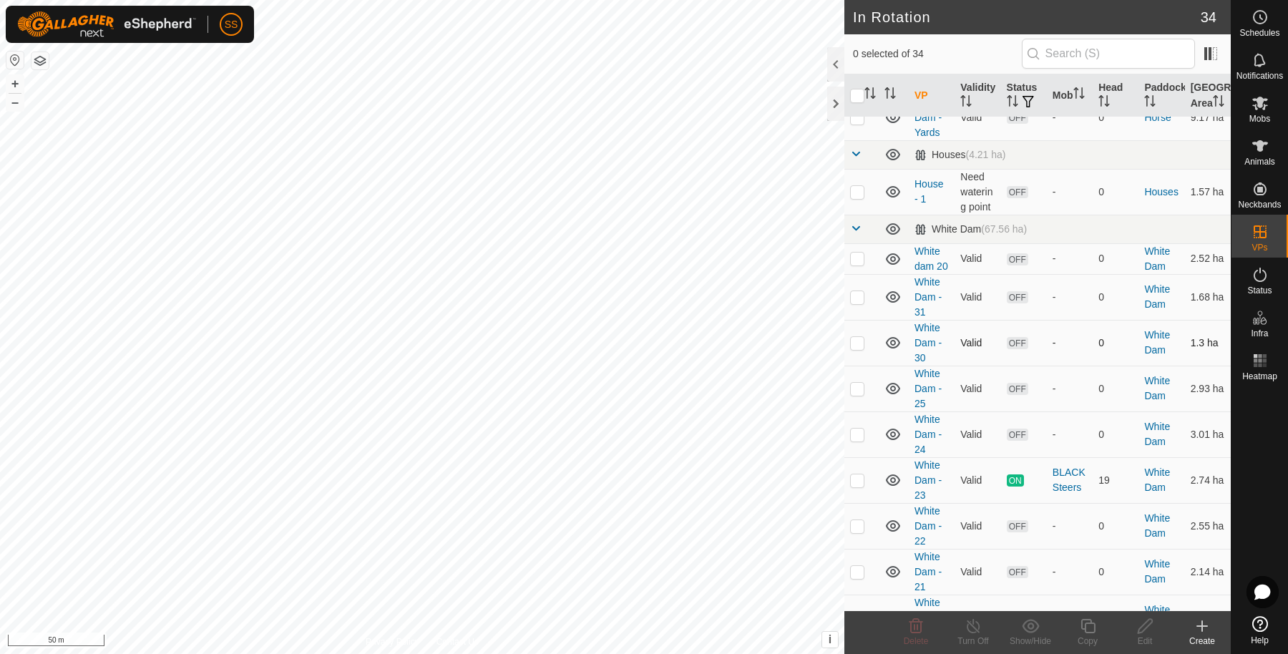
click at [857, 366] on td at bounding box center [862, 343] width 34 height 46
click at [915, 629] on icon at bounding box center [917, 626] width 14 height 14
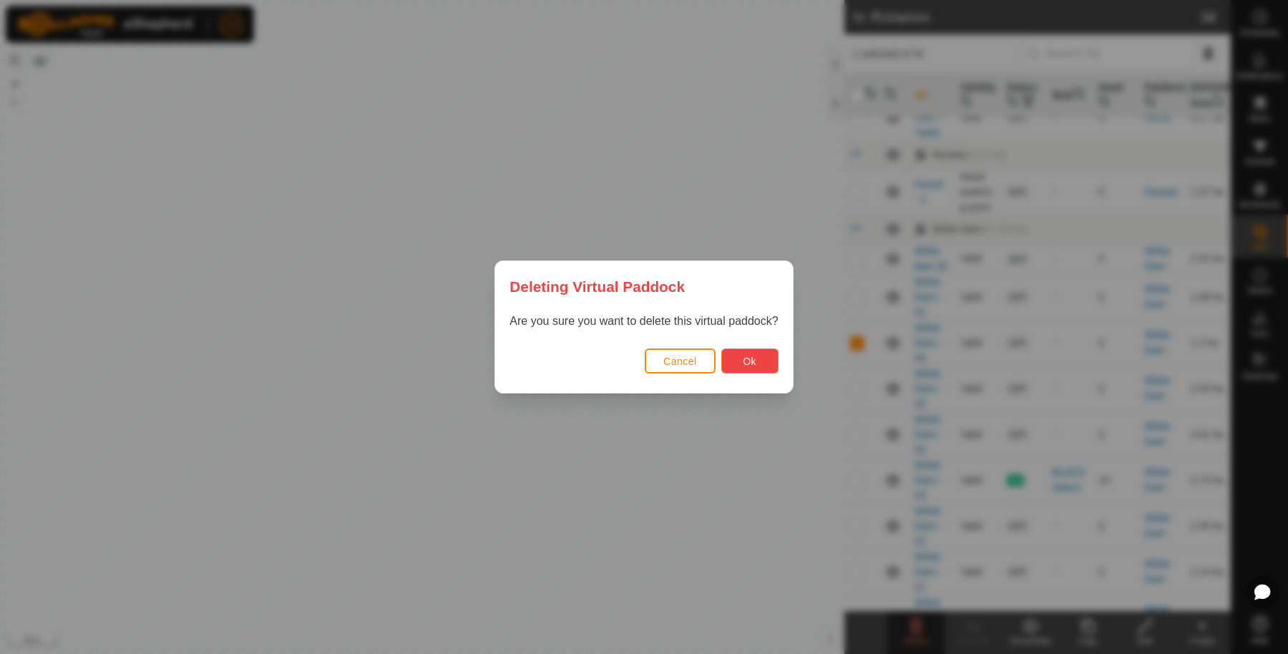
click at [761, 362] on button "Ok" at bounding box center [749, 361] width 57 height 25
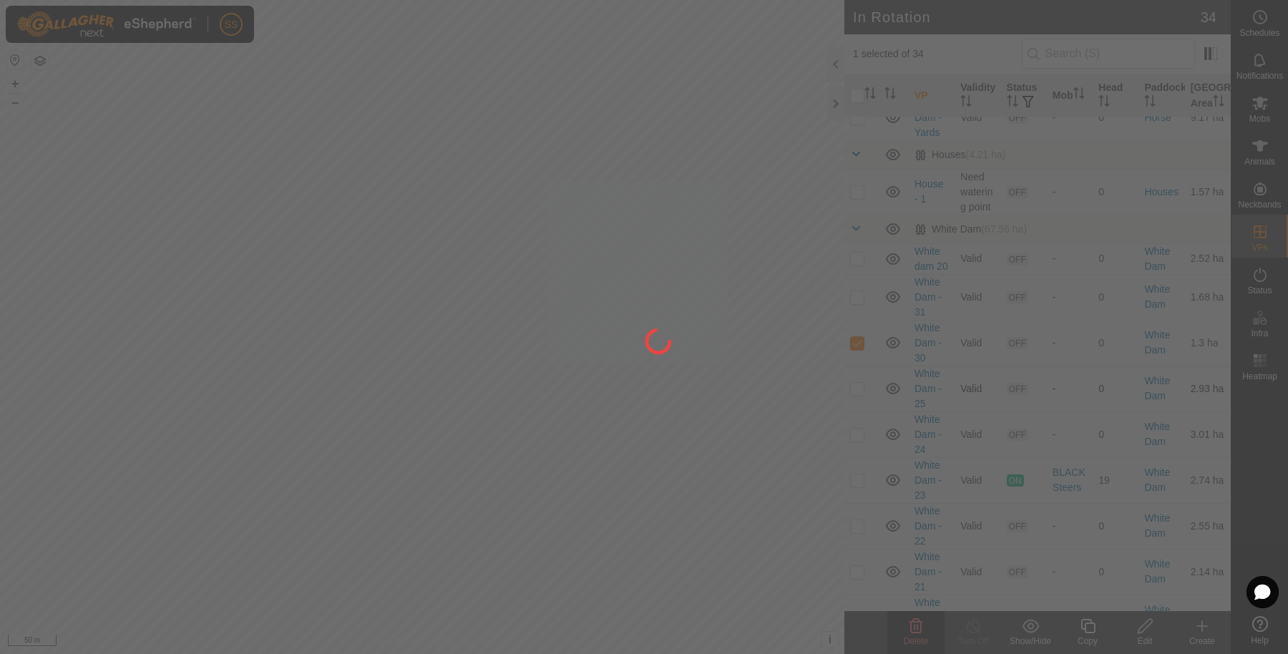
checkbox input "false"
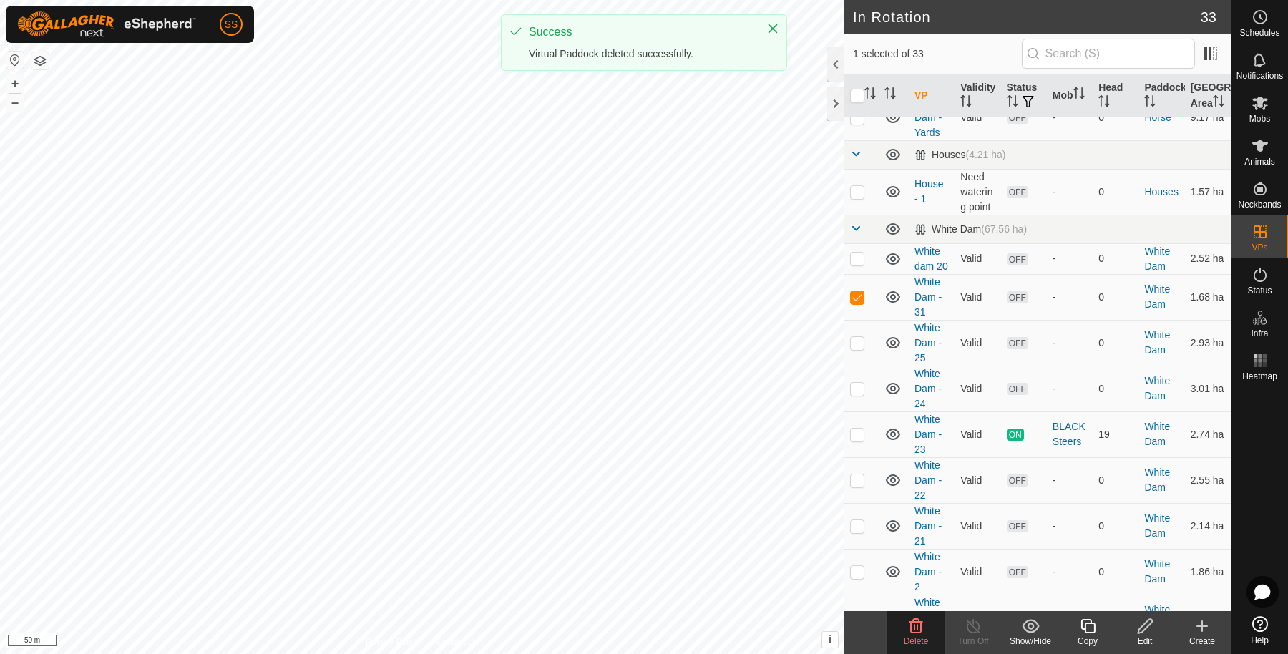
click at [929, 631] on delete-svg-icon at bounding box center [916, 626] width 57 height 17
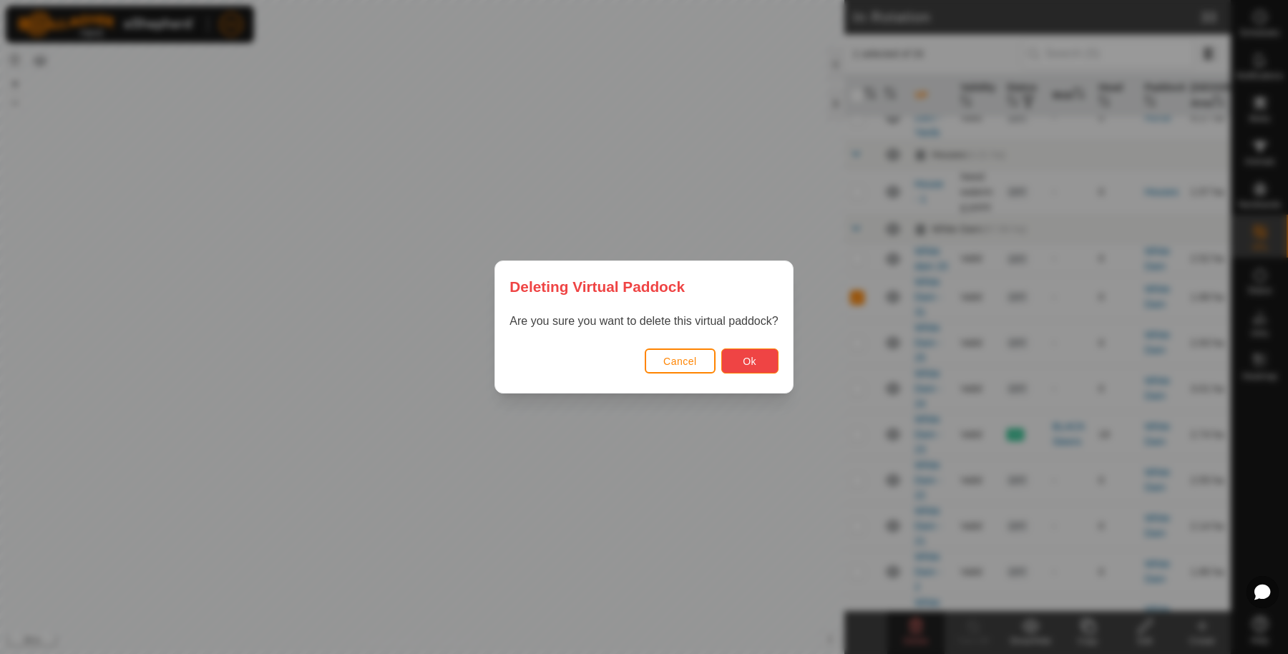
click at [772, 369] on button "Ok" at bounding box center [749, 361] width 57 height 25
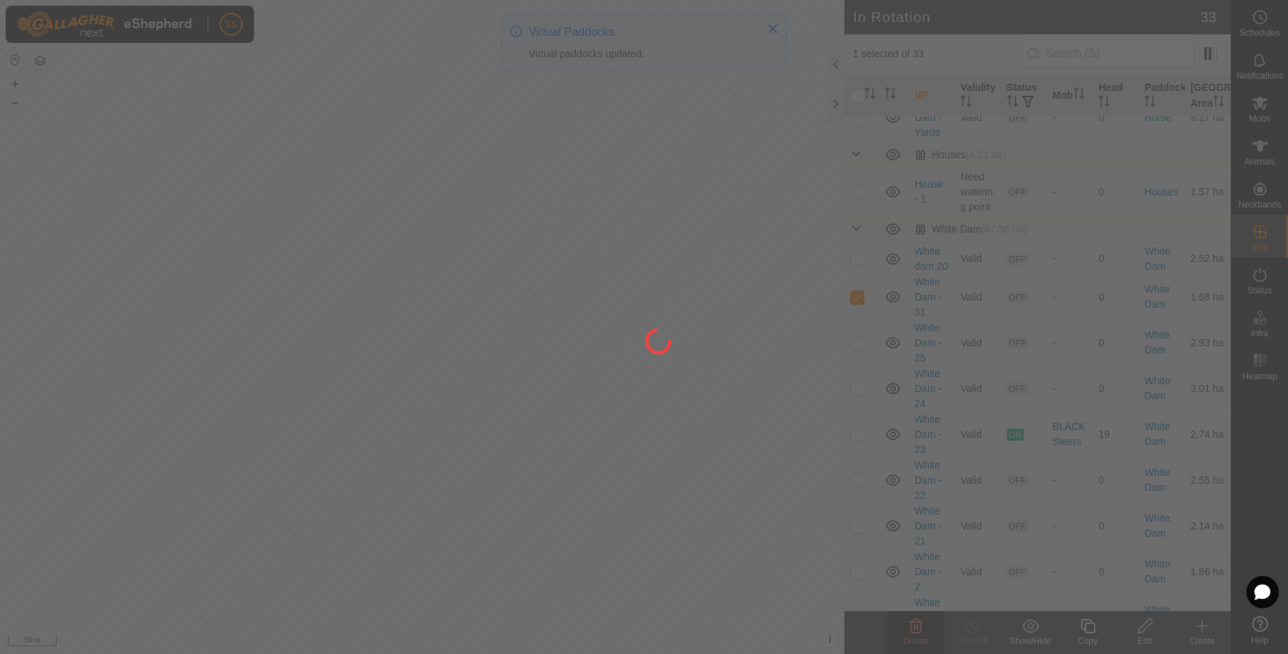
checkbox input "false"
